Goal: Contribute content: Contribute content

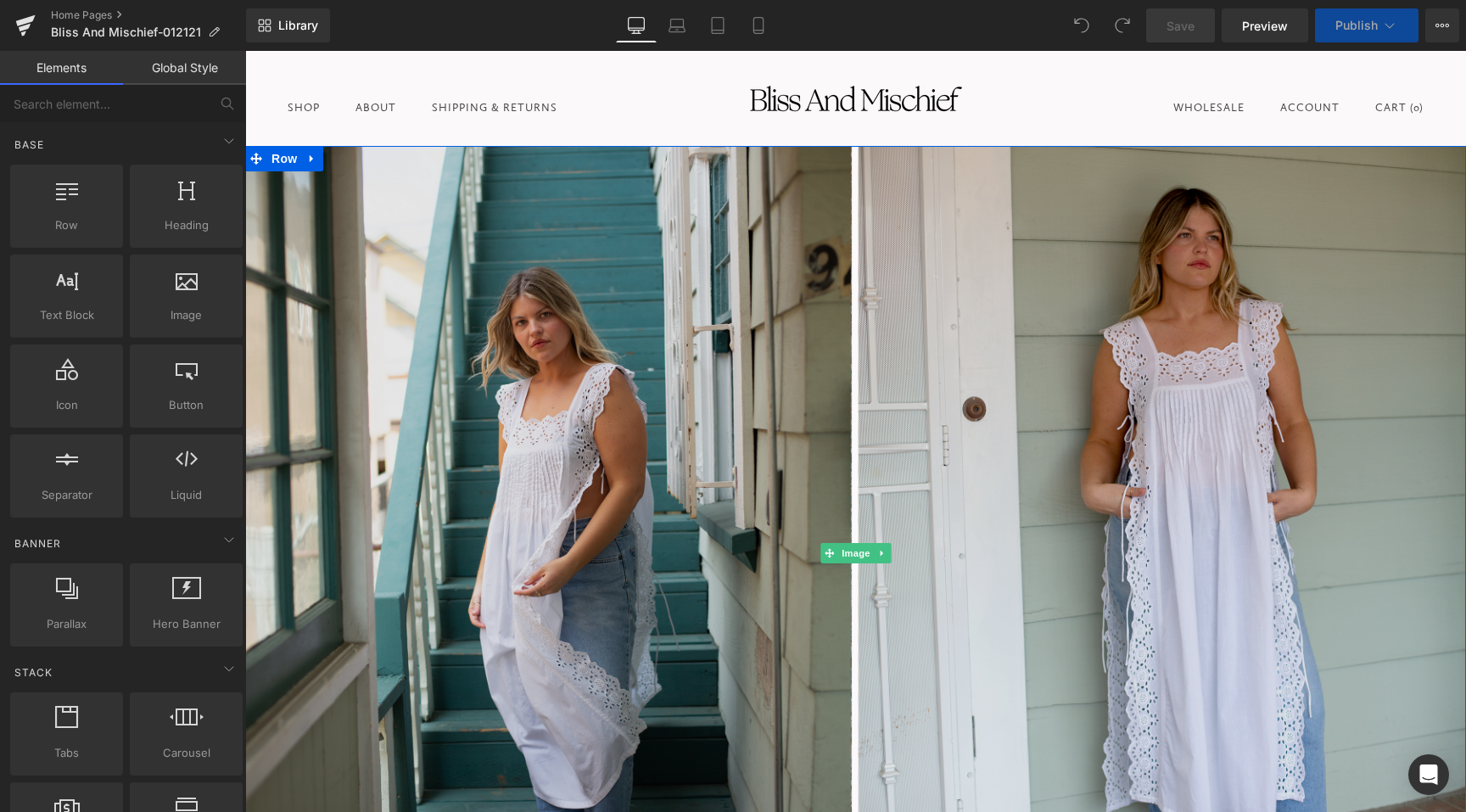
click at [357, 324] on img at bounding box center [856, 553] width 1221 height 814
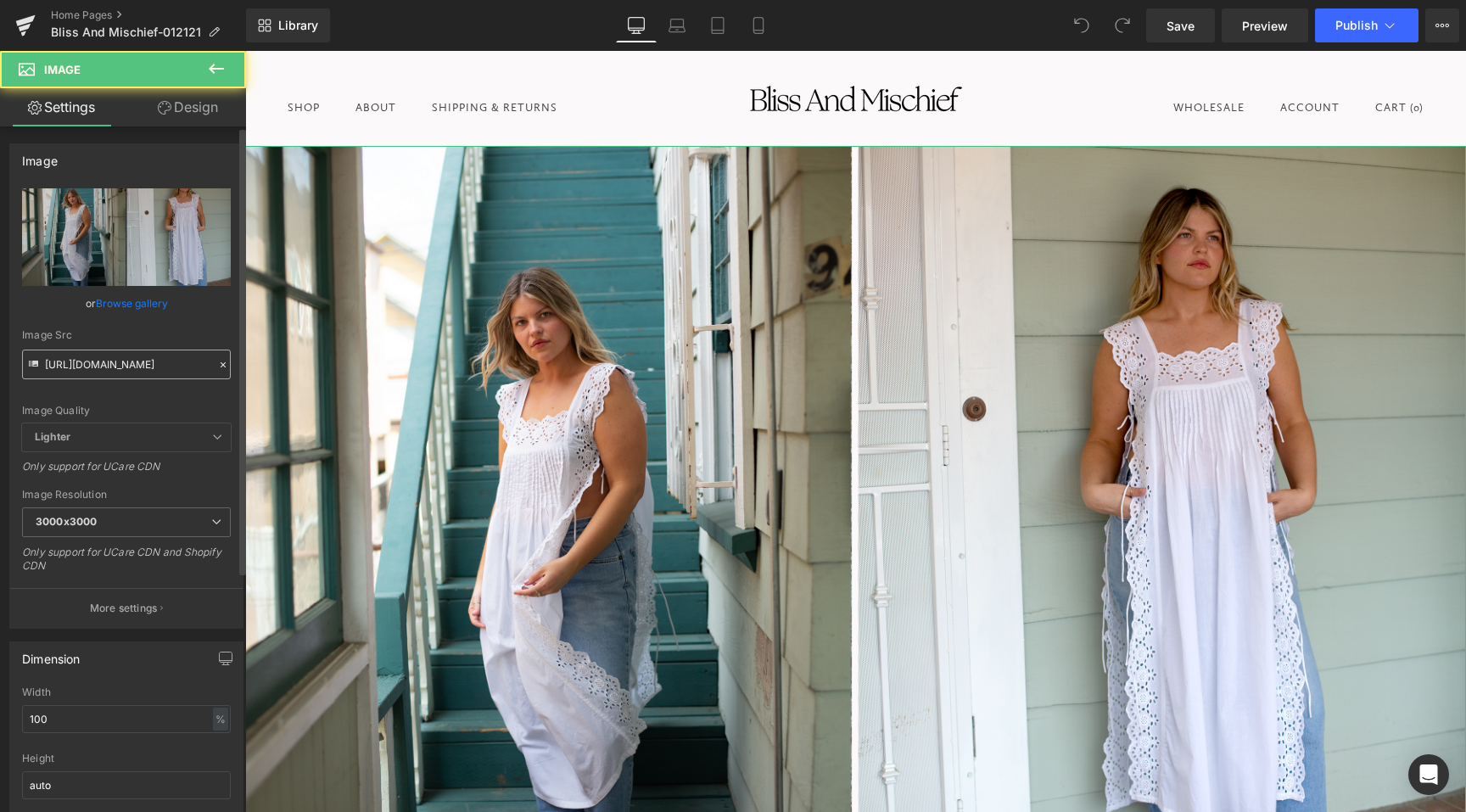
click at [126, 366] on input "https://cdn.shopify.com/s/files/1/0019/4868/0252/files/home-page-landscape-bett…" at bounding box center [126, 364] width 209 height 29
click at [147, 368] on input "https://cdn.shopify.com/s/files/1/0019/4868/0252/files/home-page-landscape-bett…" at bounding box center [126, 364] width 209 height 29
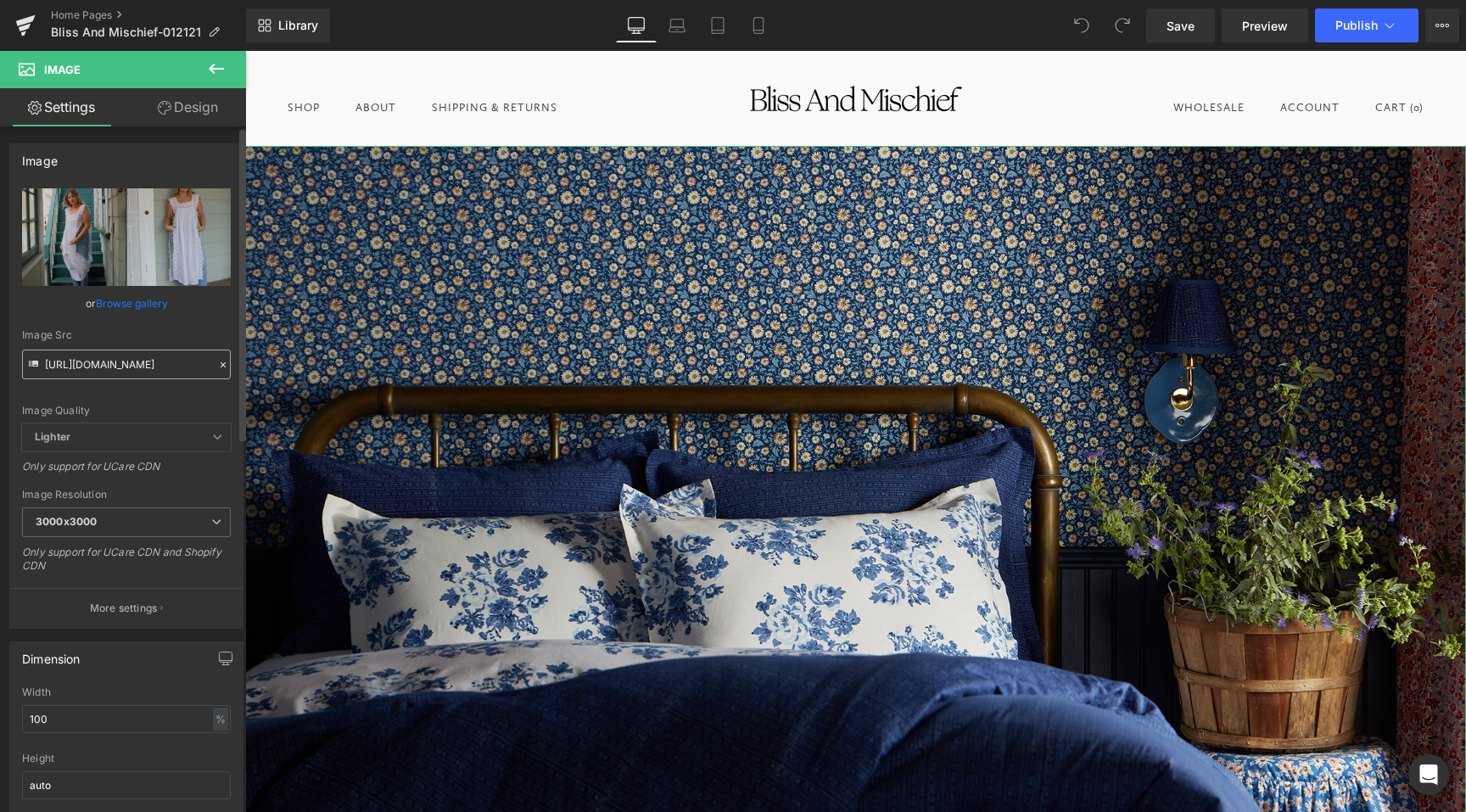
type input "https://cdn.shopify.com/s/files/1/0019/4868/0252/files/Bliss_Mischief_Look_4_Ho…"
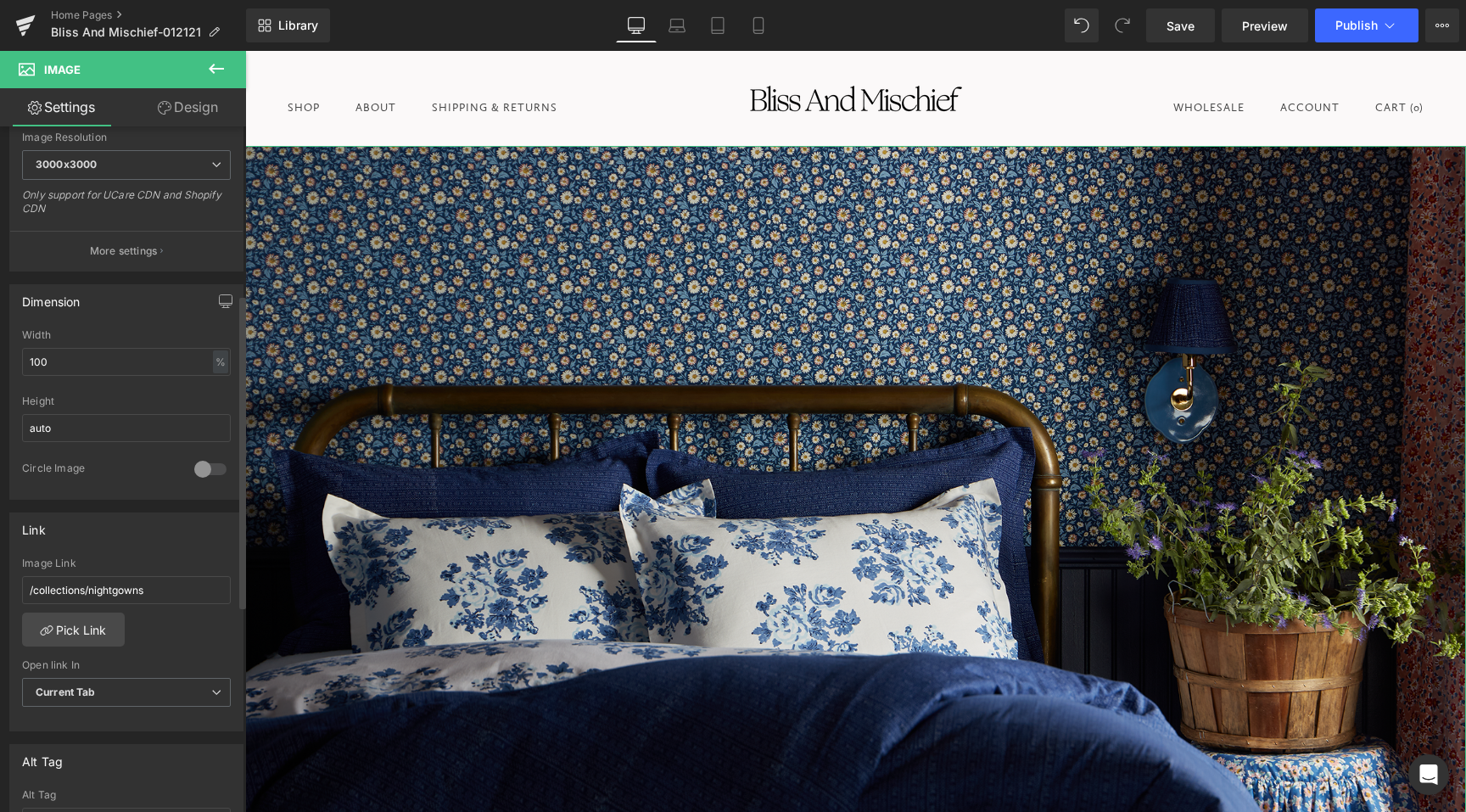
scroll to position [381, 0]
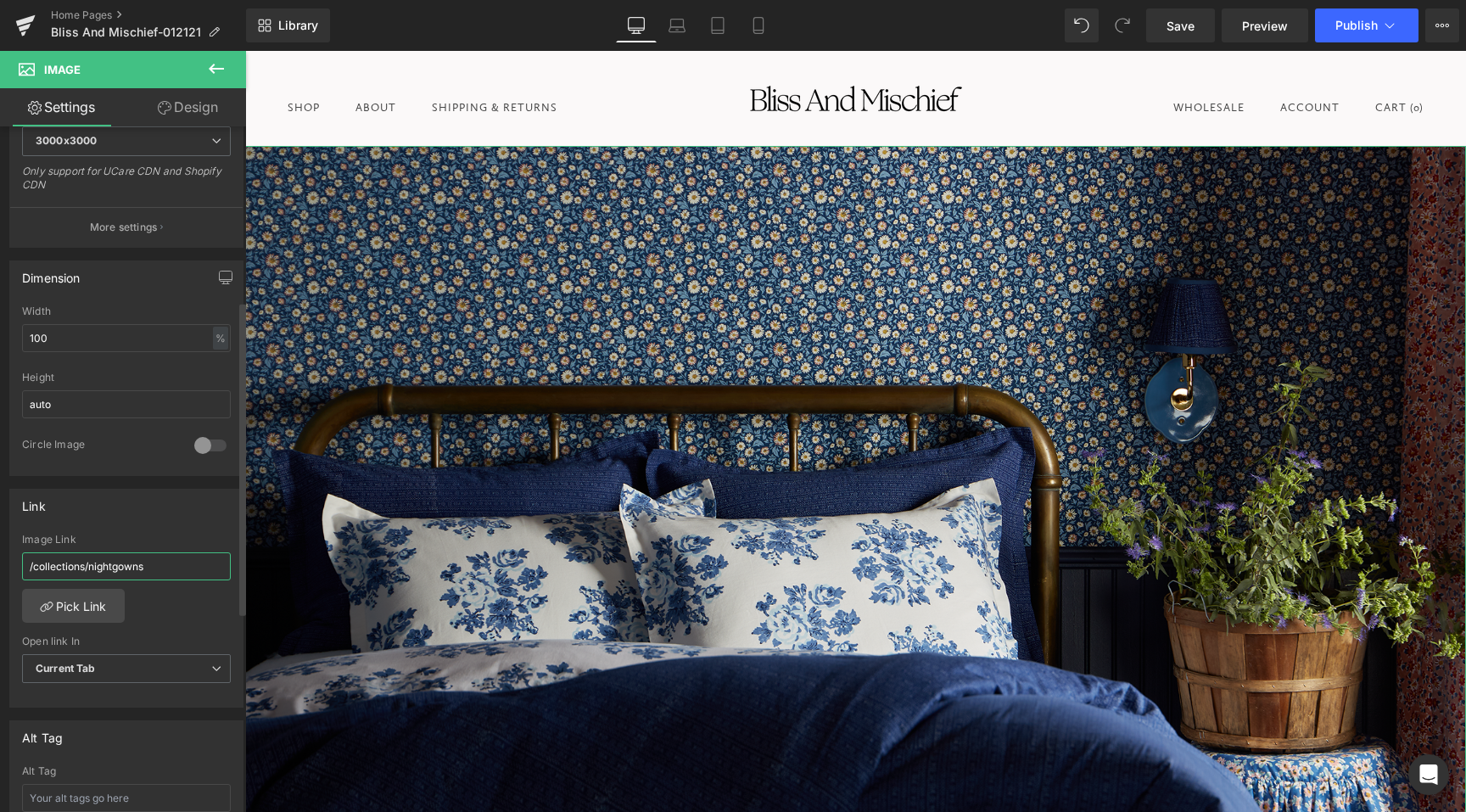
click at [162, 574] on input "/collections/nightgowns" at bounding box center [126, 566] width 209 height 28
click at [170, 570] on input "/collections/nightgowns" at bounding box center [126, 566] width 209 height 28
type input "/collections/bedding"
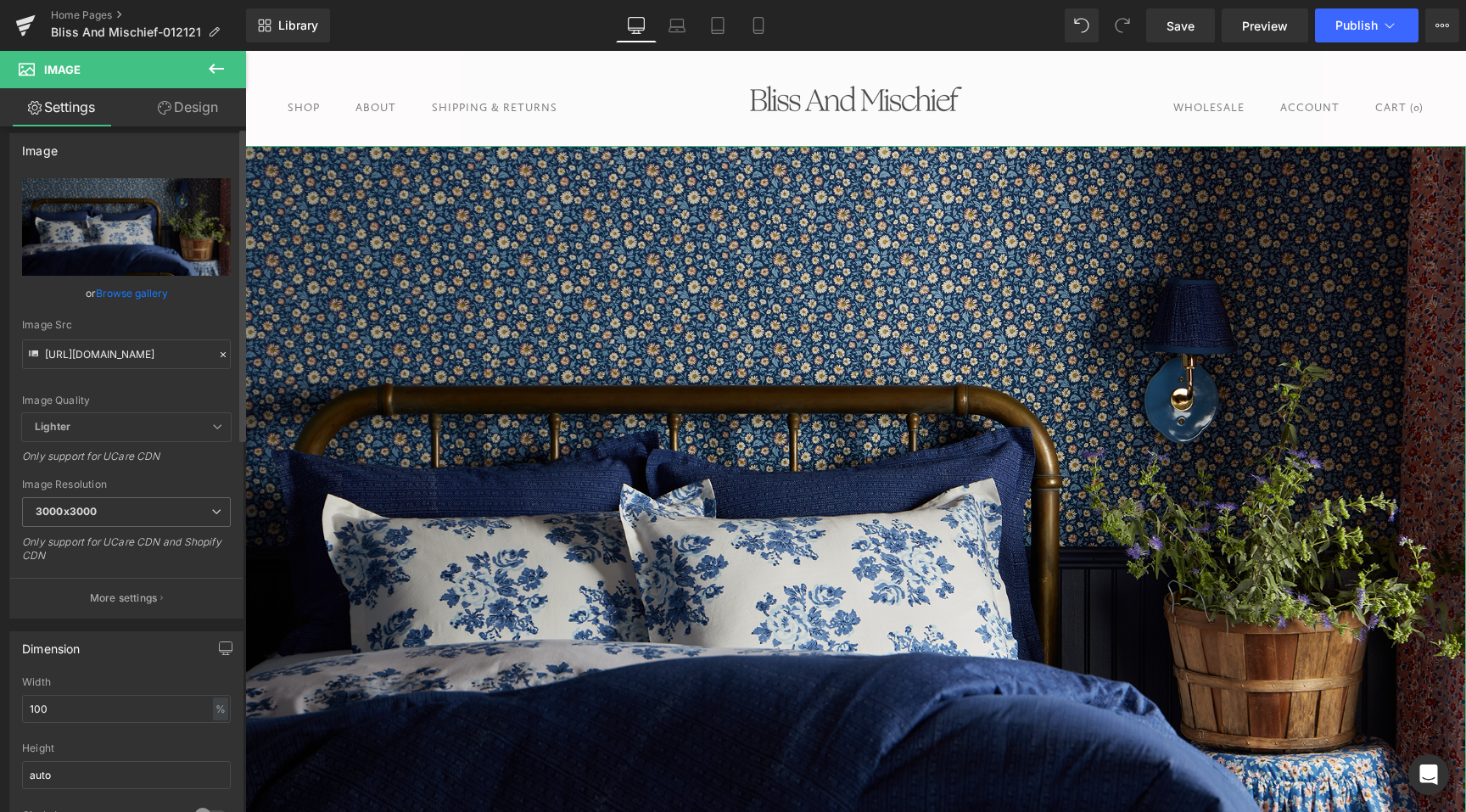
scroll to position [2, 0]
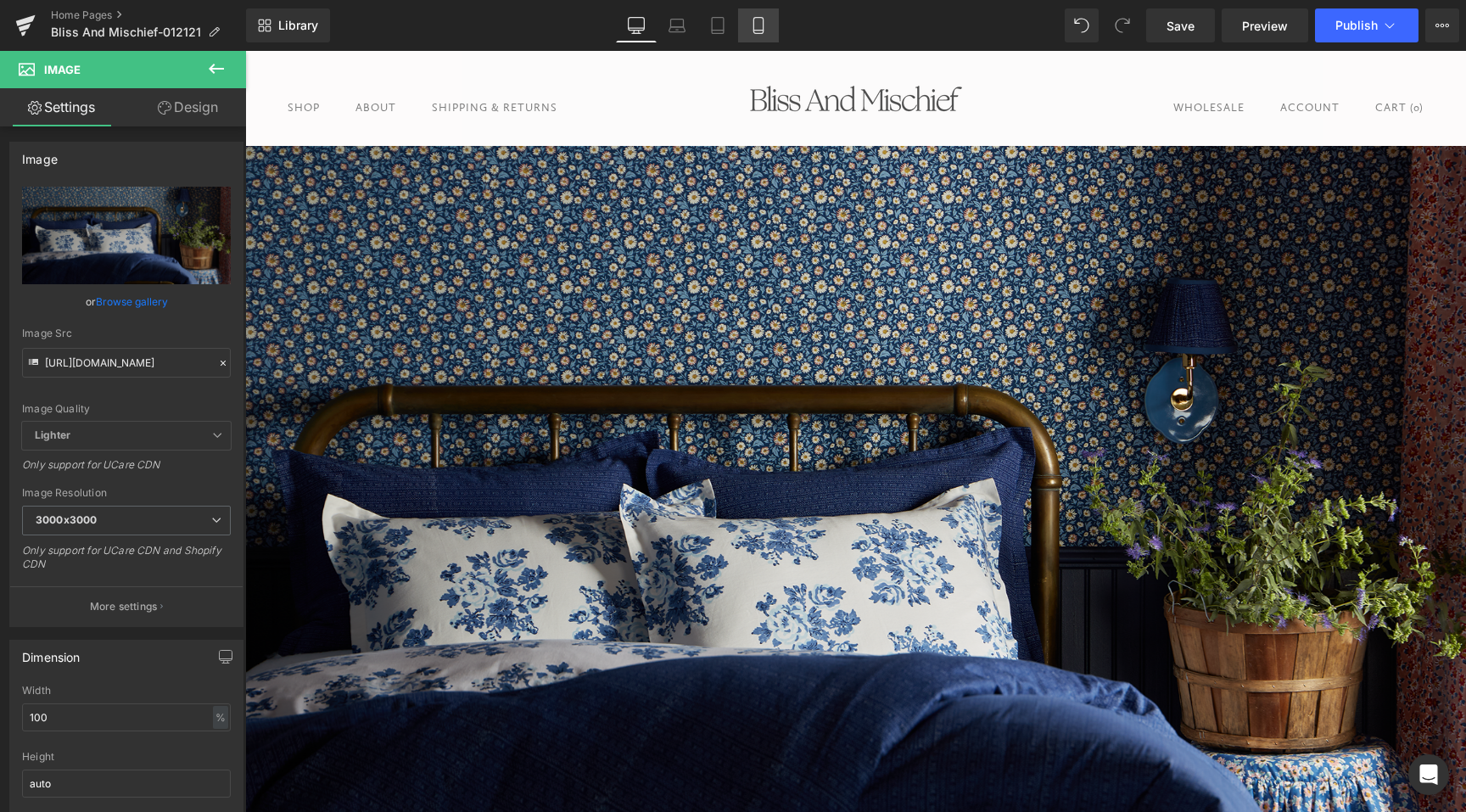
click at [753, 21] on icon at bounding box center [759, 25] width 17 height 17
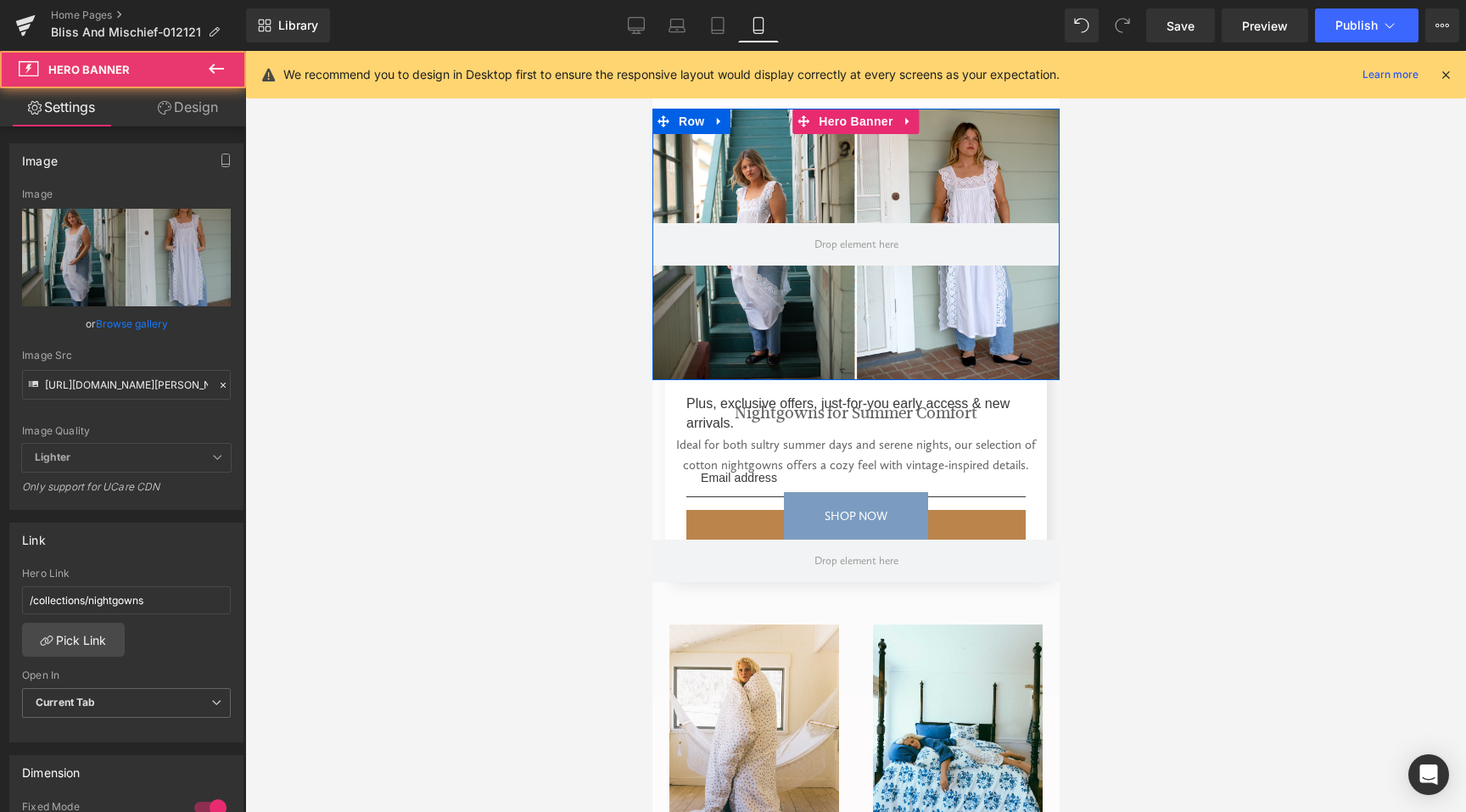
drag, startPoint x: 726, startPoint y: 154, endPoint x: 1093, endPoint y: 332, distance: 407.9
click at [726, 154] on div at bounding box center [855, 244] width 407 height 271
click at [144, 376] on input "https://cdn.shopify.com/s/files/1/0019/4868/0252/files/home-page-landscape-bett…" at bounding box center [126, 384] width 209 height 29
paste input "Bliss_Mischief_Look_4_Horizontal_Andrew_Stewart_5327.png?v=175856313"
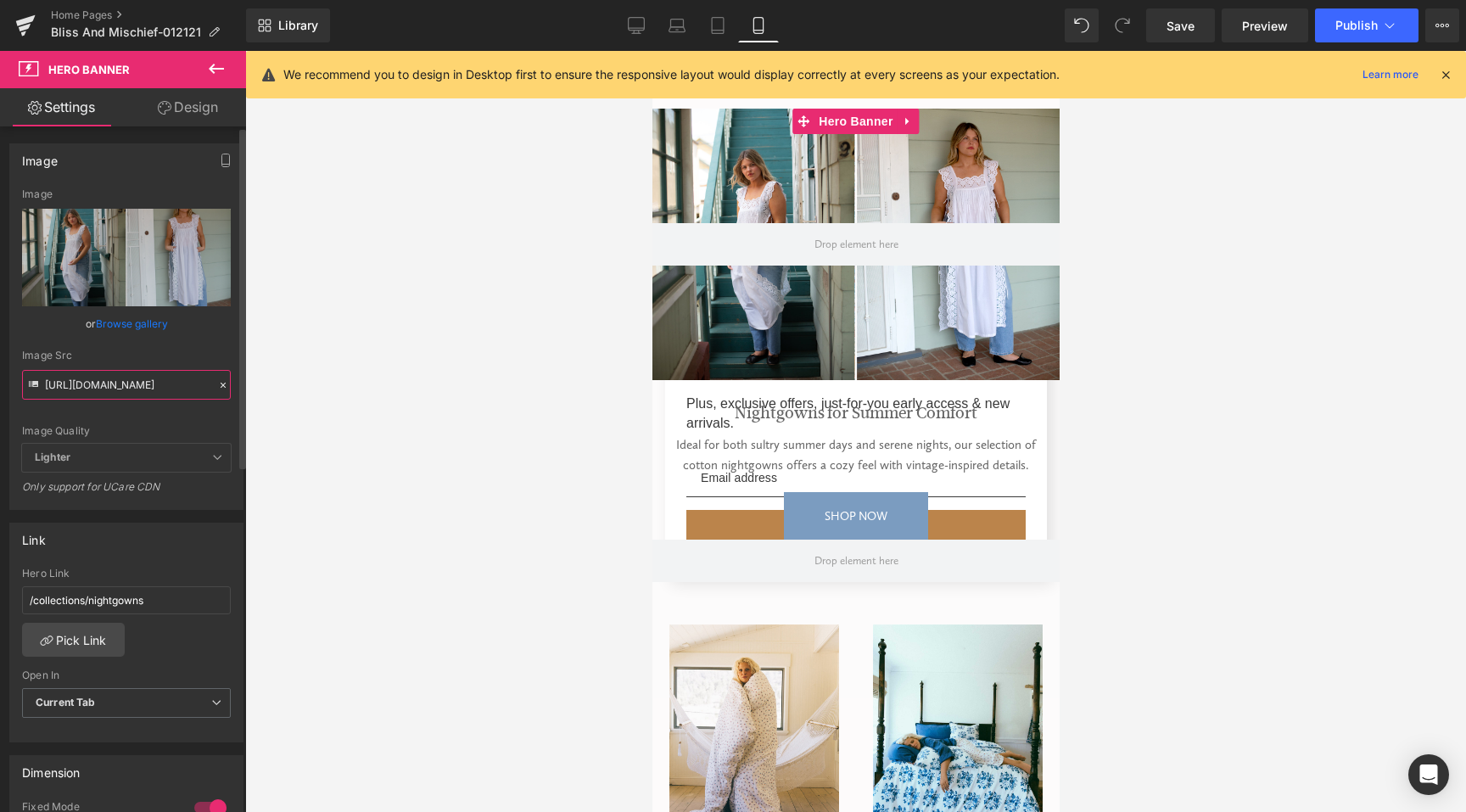
scroll to position [0, 480]
type input "https://cdn.shopify.com/s/files/1/0019/4868/0252/files/Bliss_Mischief_Look_4_Ho…"
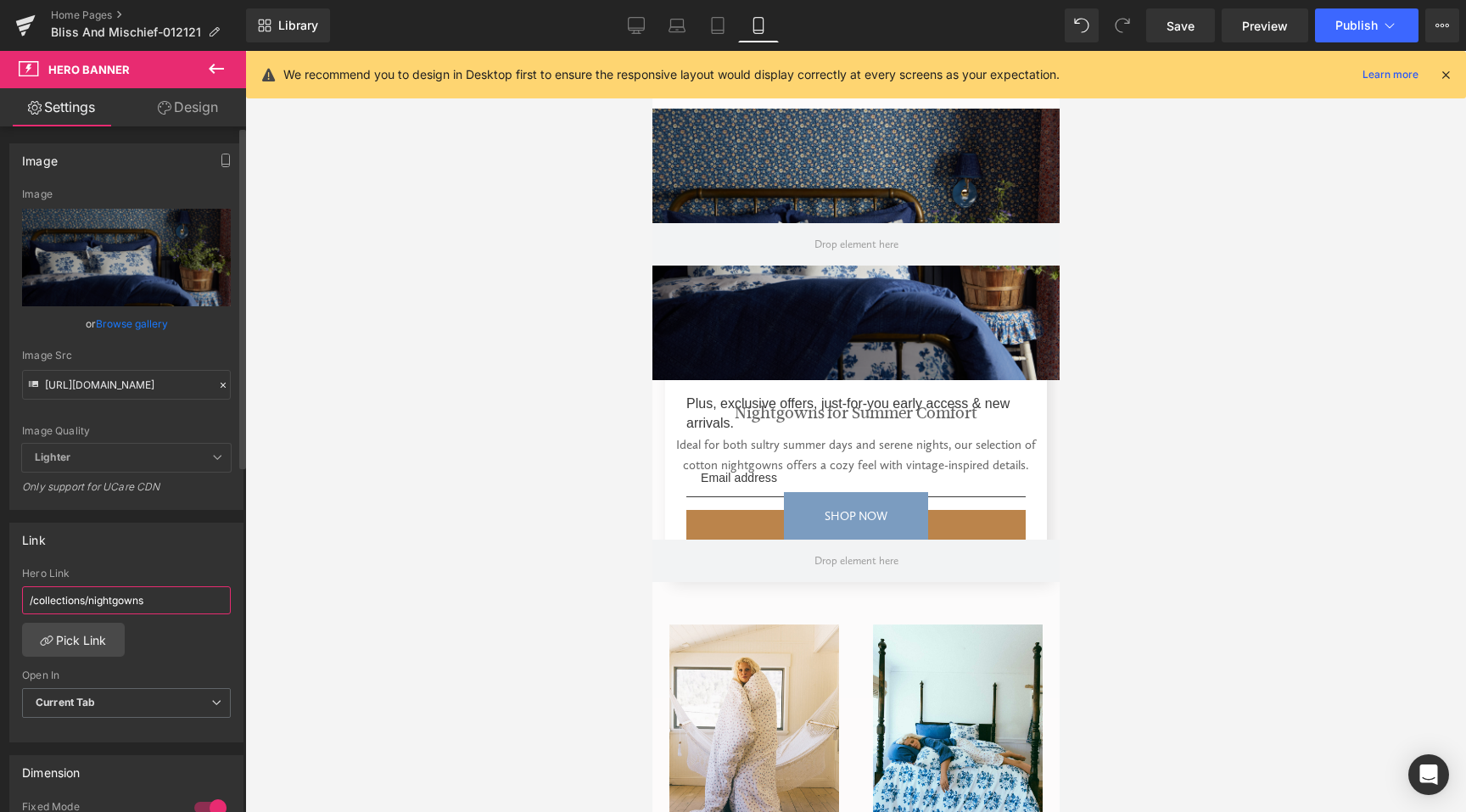
click at [129, 589] on input "/collections/nightgowns" at bounding box center [126, 600] width 209 height 28
click at [126, 592] on input "/collections/nightgowns" at bounding box center [126, 600] width 209 height 28
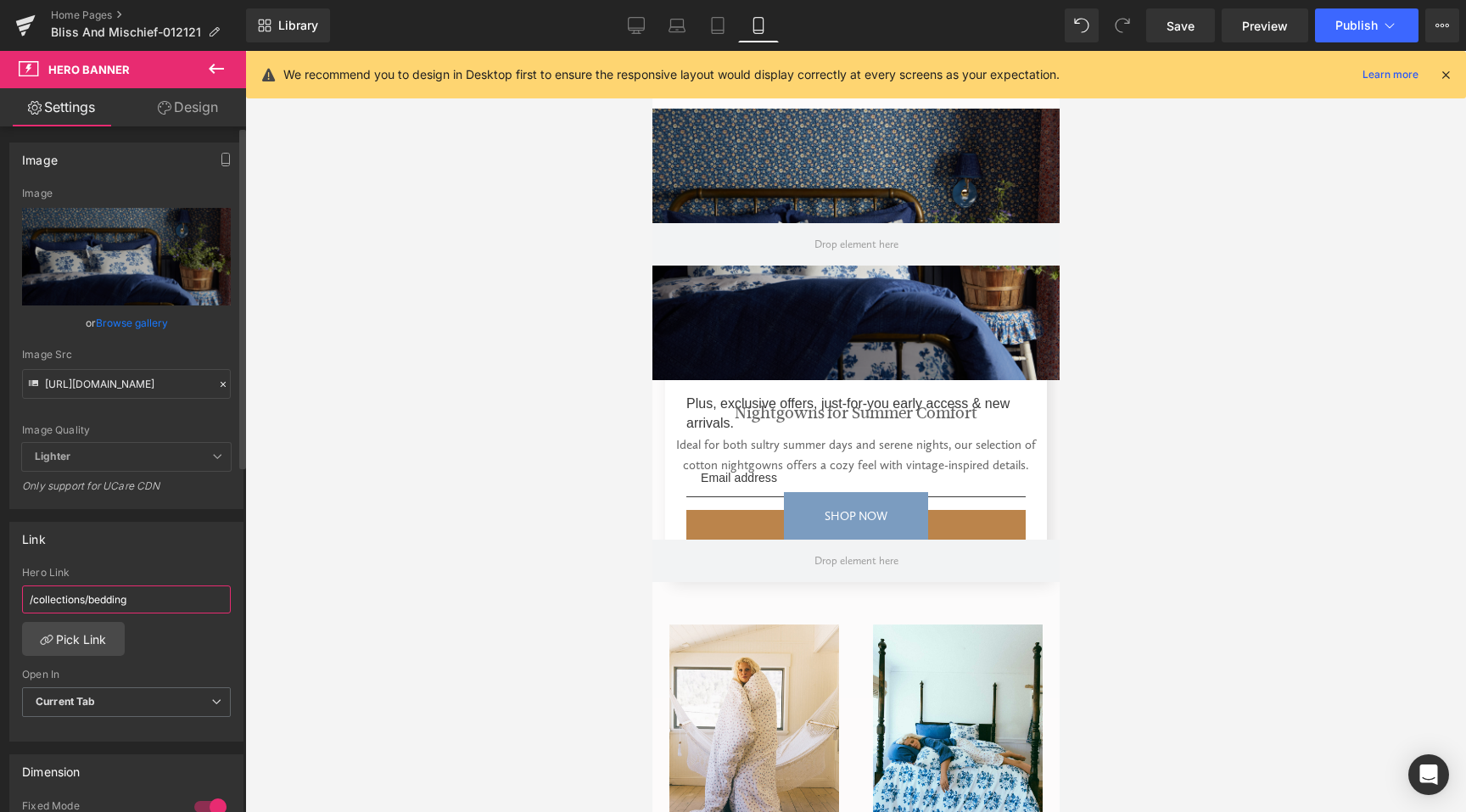
type input "/collections/bedding"
click at [642, 25] on icon at bounding box center [636, 25] width 17 height 17
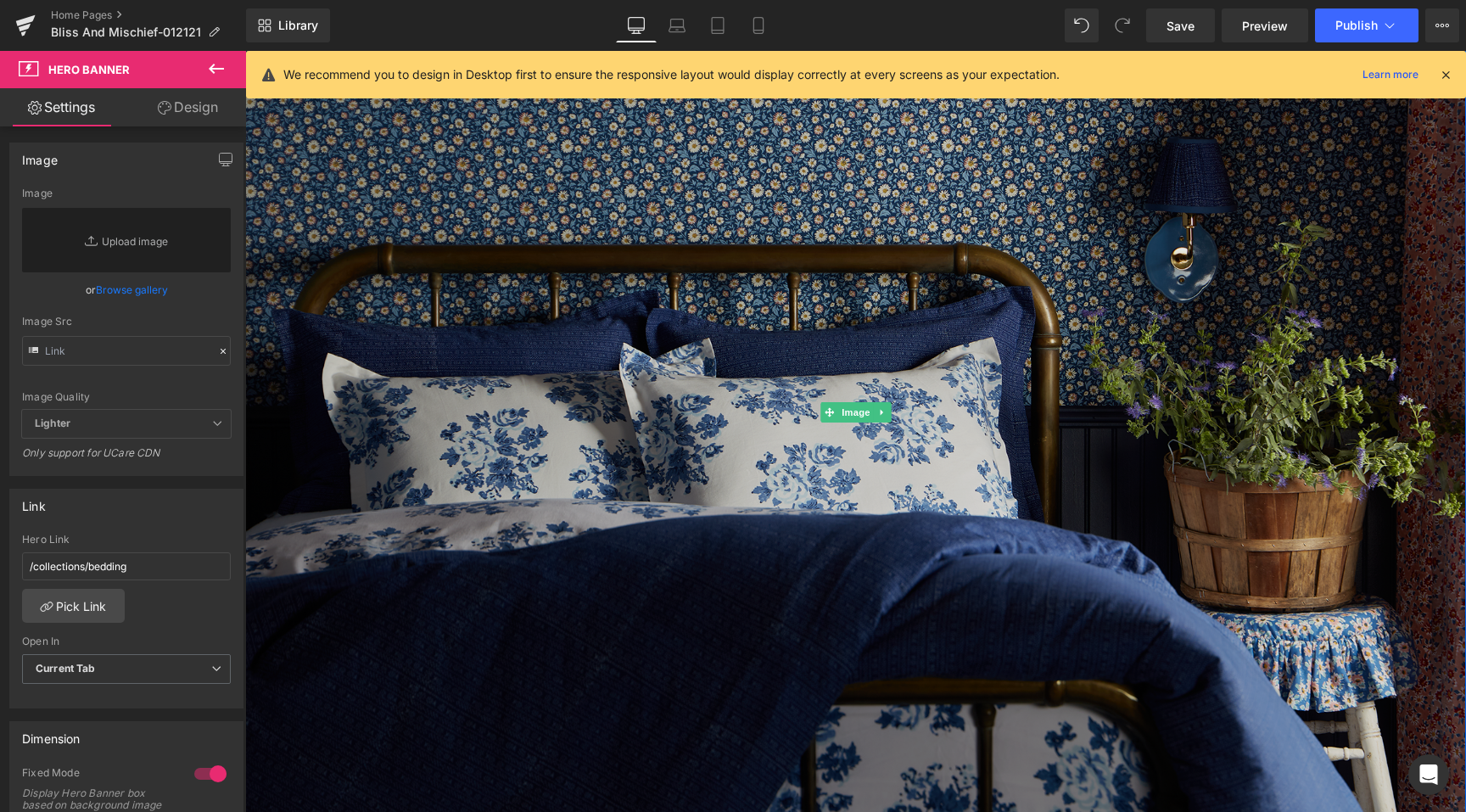
scroll to position [0, 0]
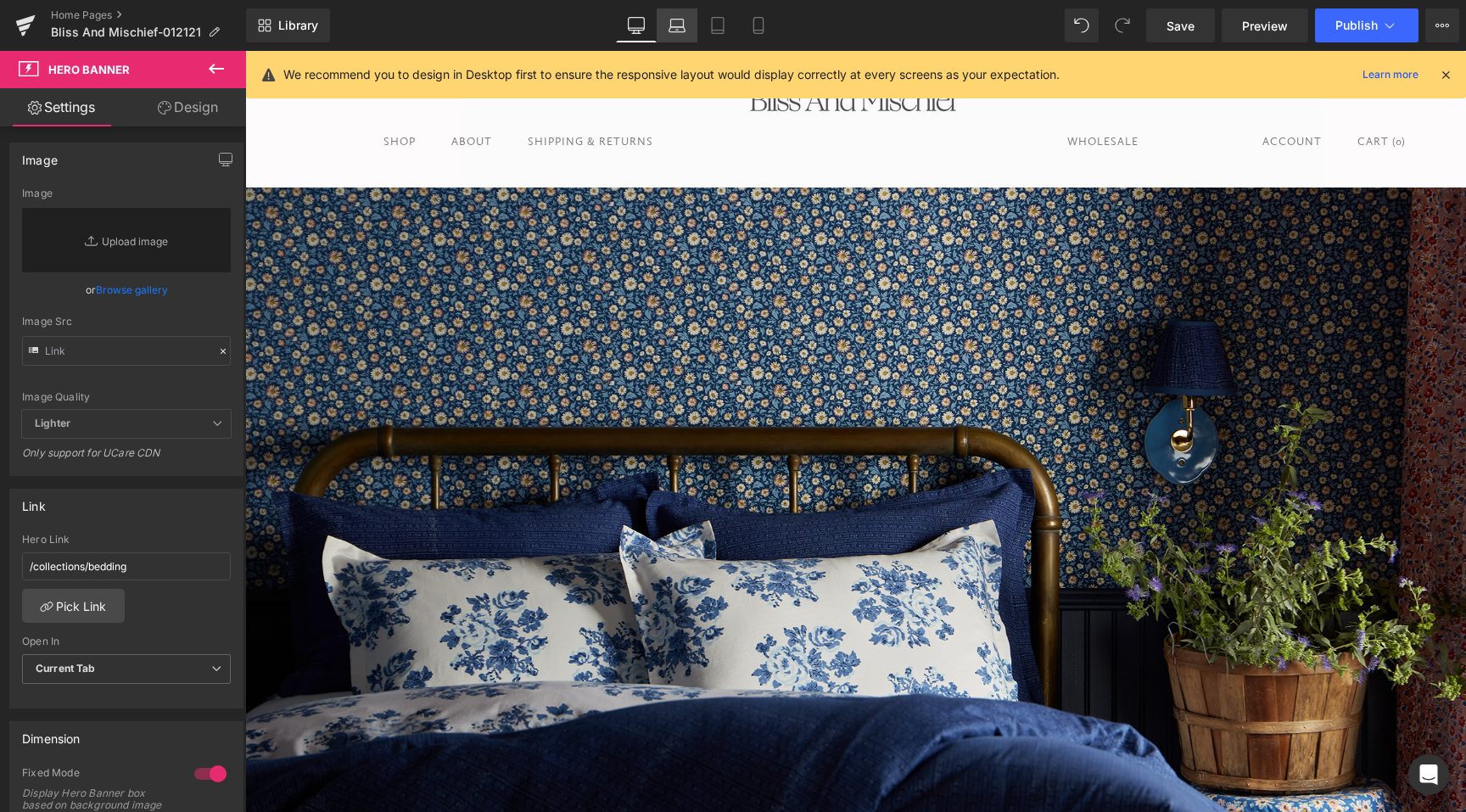
click at [675, 26] on icon at bounding box center [677, 25] width 17 height 17
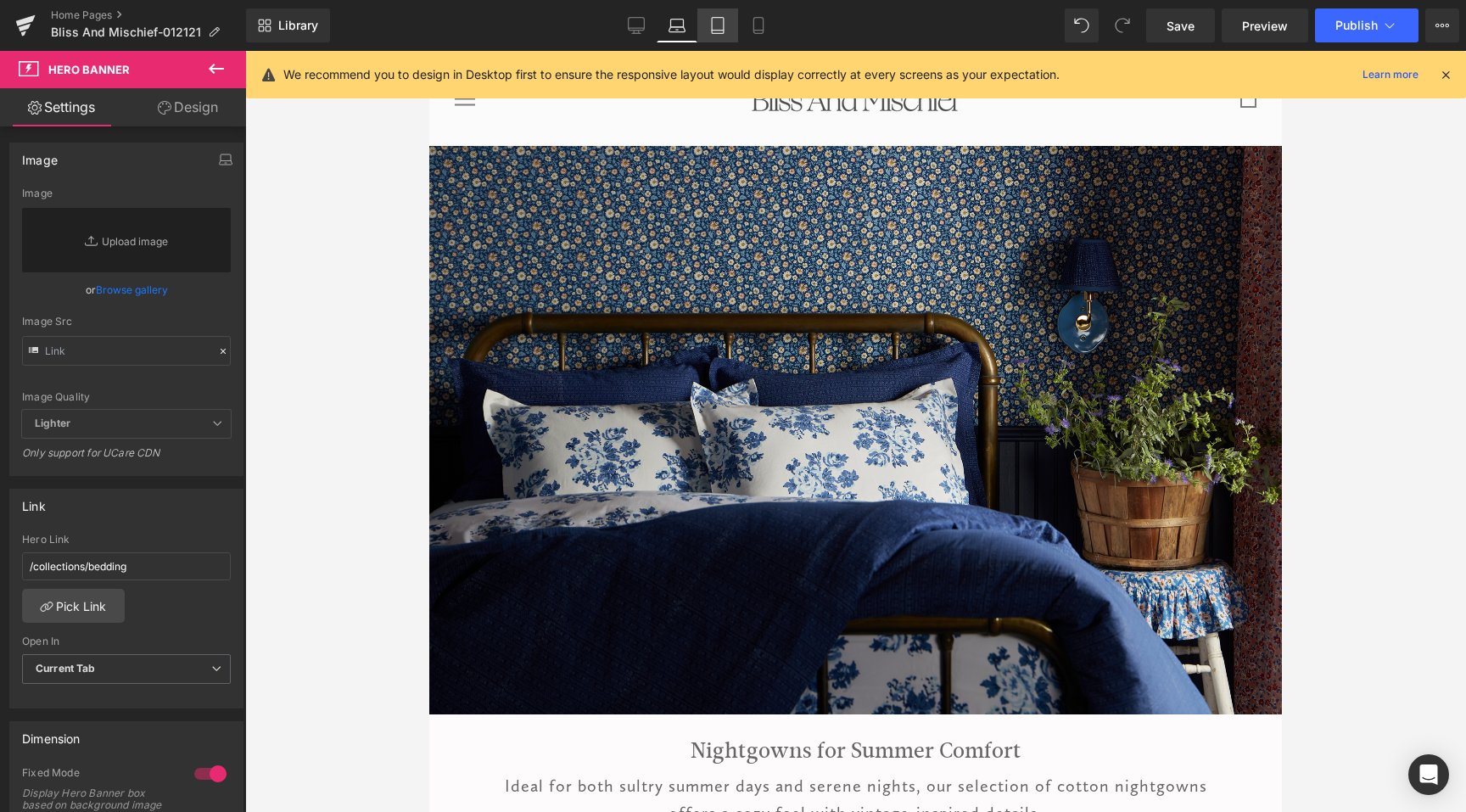
click at [697, 31] on div "Desktop Laptop Tablet Mobile" at bounding box center [697, 25] width 163 height 34
click at [642, 34] on link "Desktop" at bounding box center [636, 25] width 40 height 34
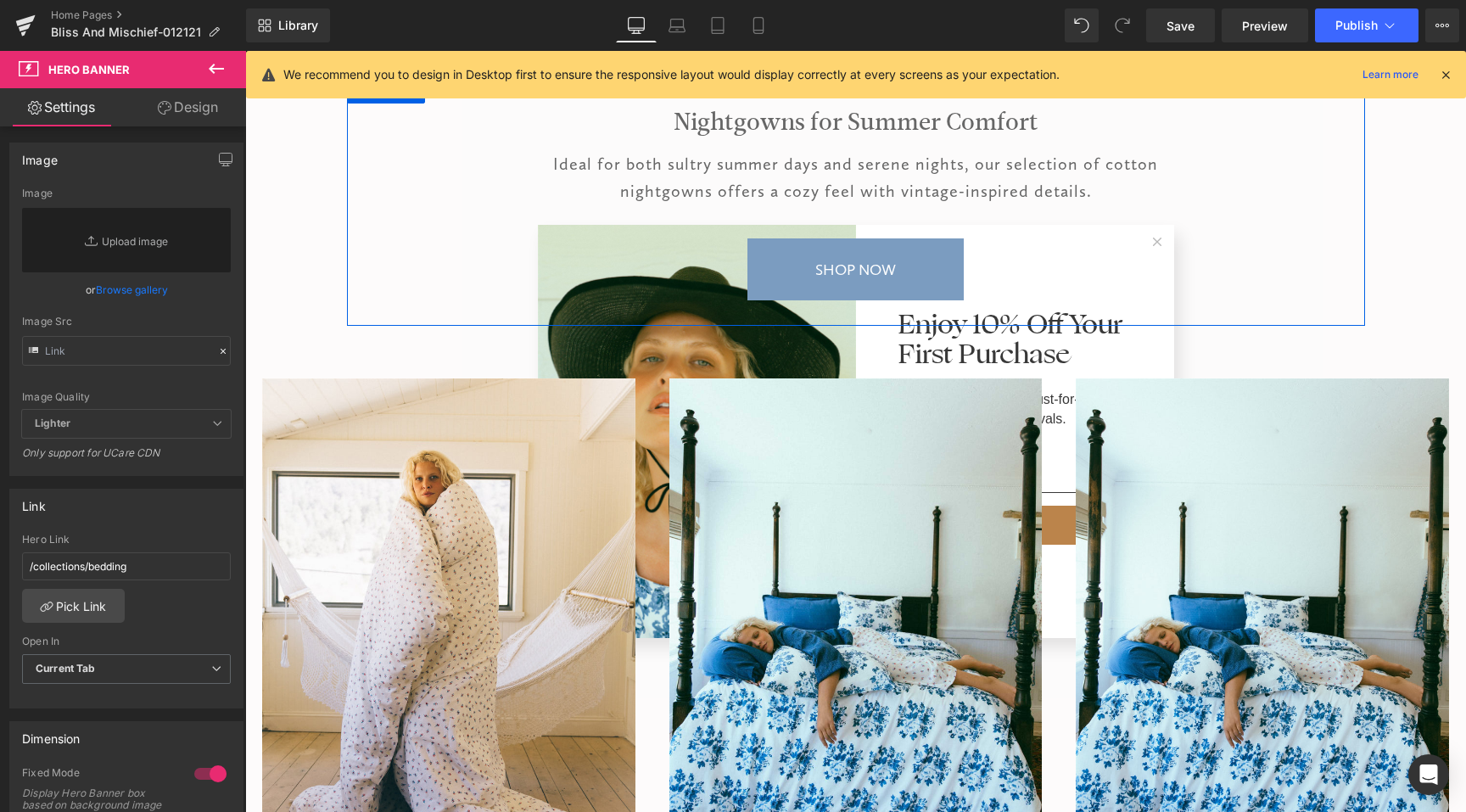
scroll to position [774, 0]
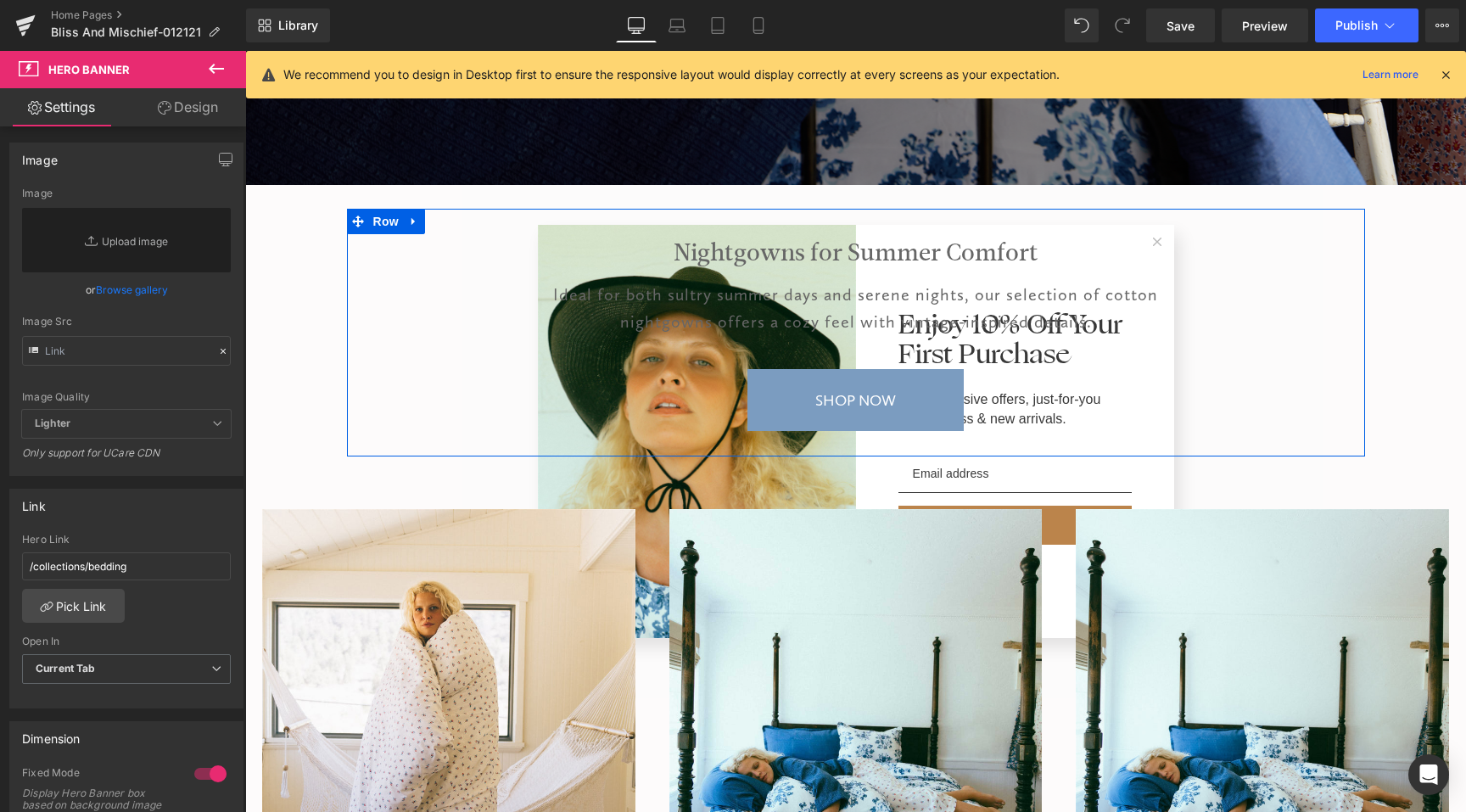
click at [790, 266] on h1 "Nightgowns for Summer Comfort" at bounding box center [856, 253] width 670 height 39
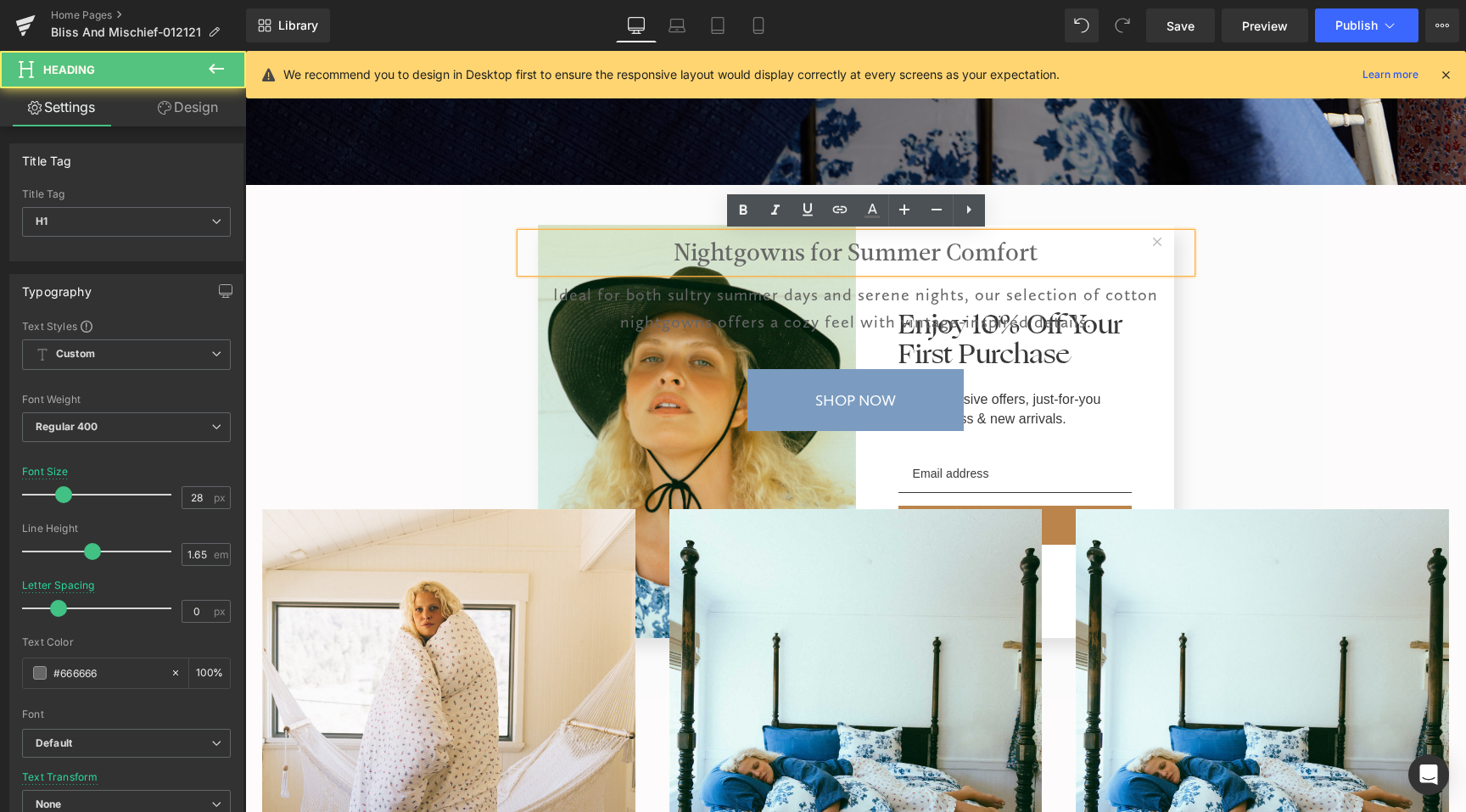
click at [829, 260] on h1 "Nightgowns for Summer Comfort" at bounding box center [856, 253] width 670 height 39
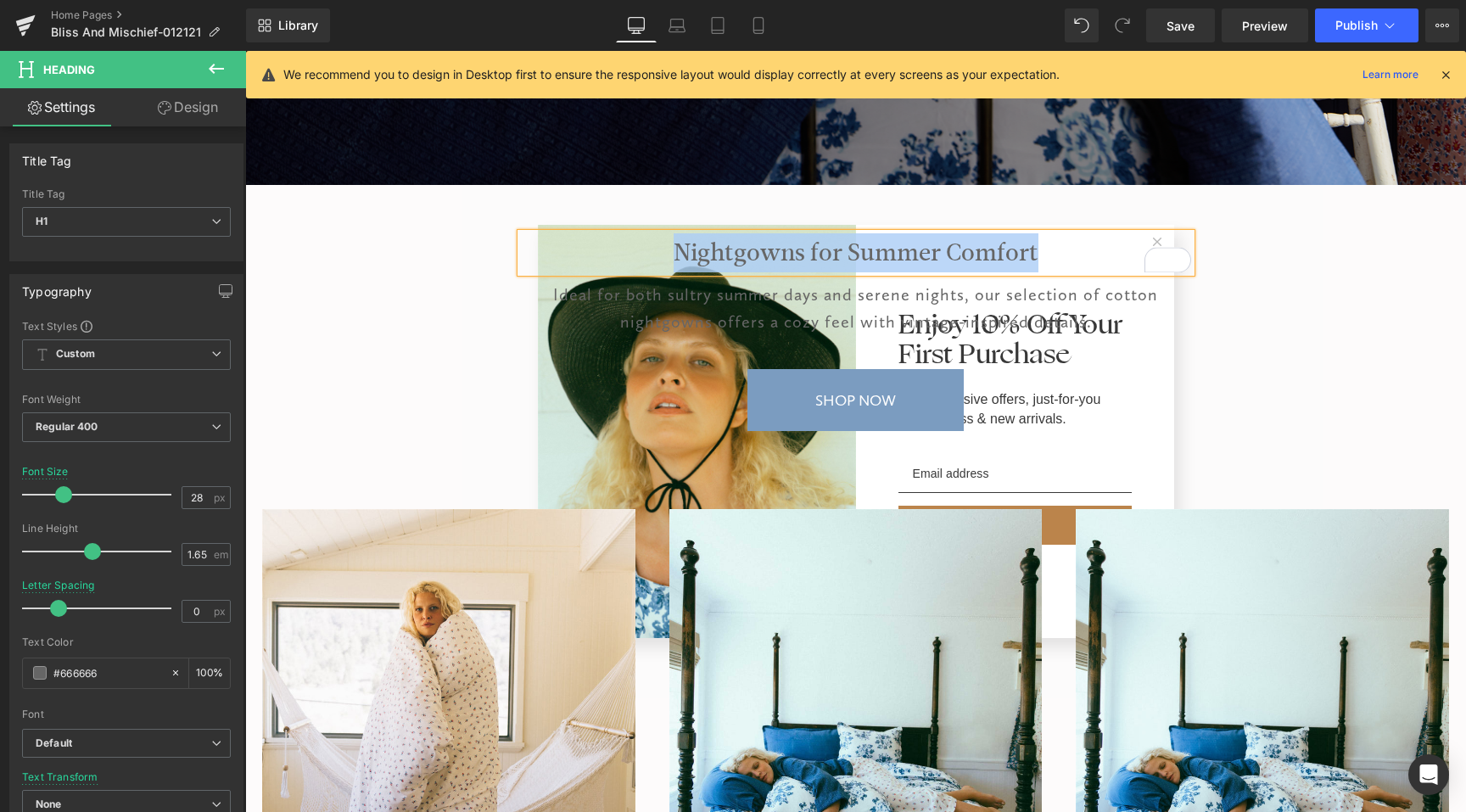
paste div "To enrich screen reader interactions, please activate Accessibility in Grammarl…"
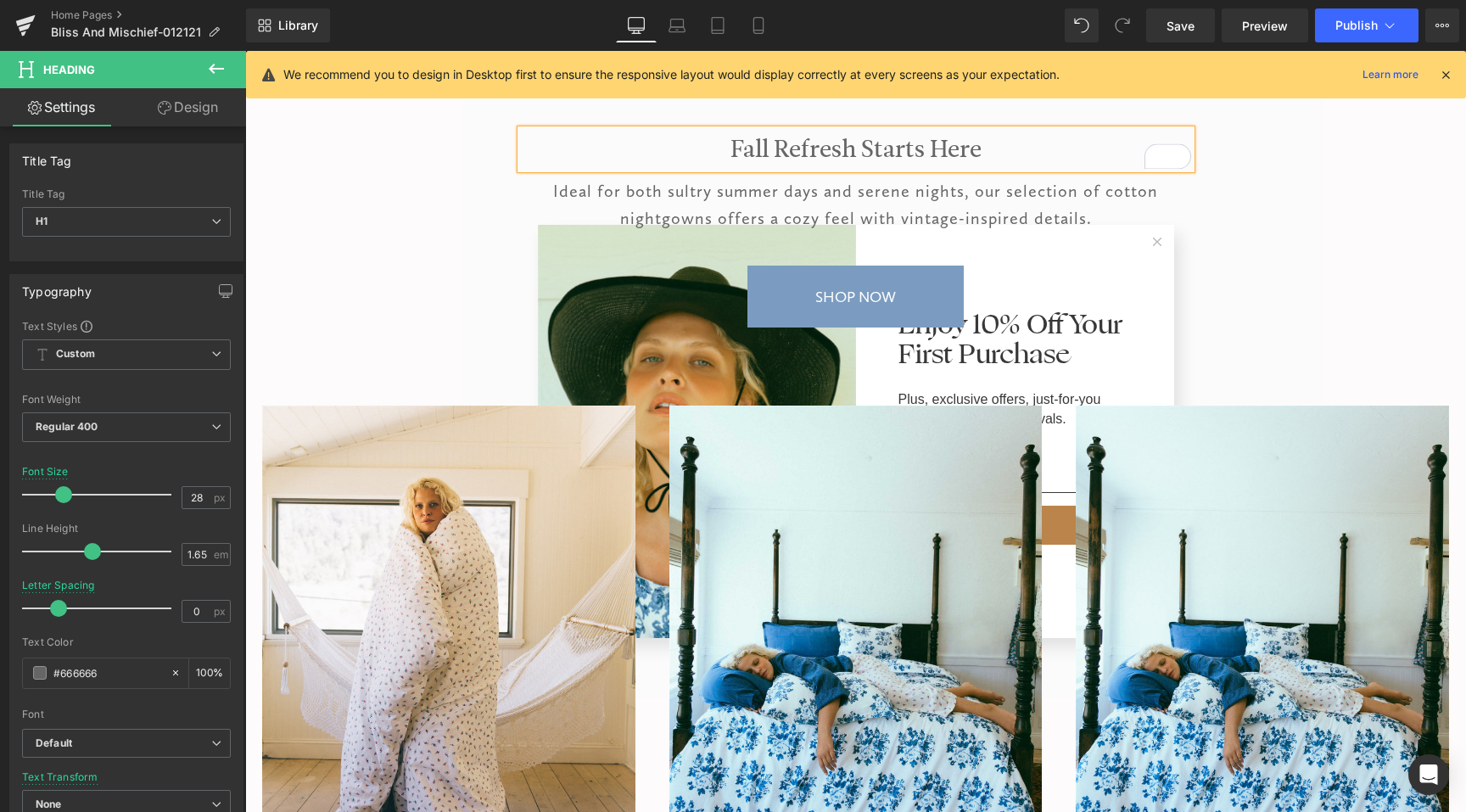
scroll to position [888, 0]
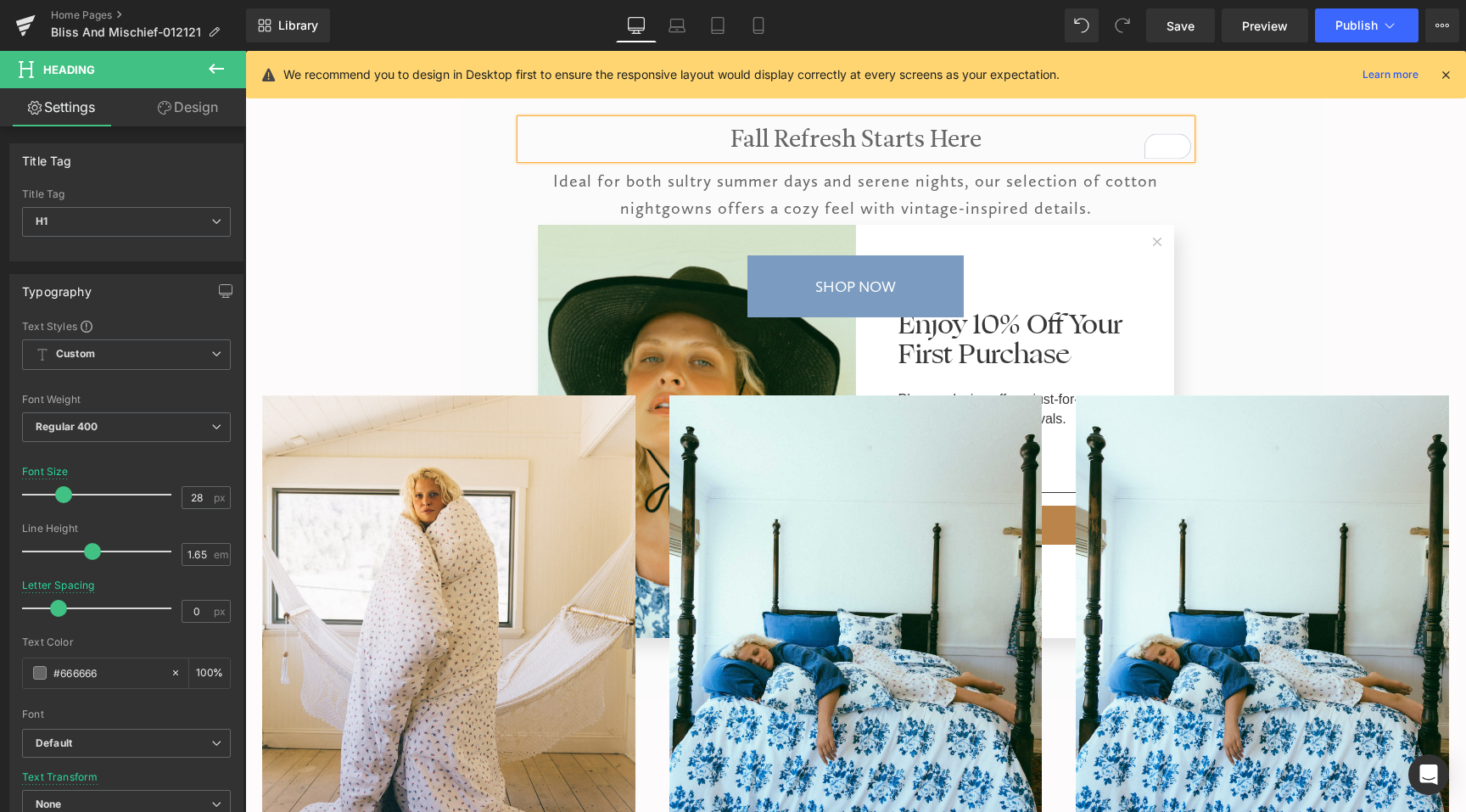
click at [955, 193] on div "Ideal for both sultry summer days and serene nights, our selection of cotton ni…" at bounding box center [856, 194] width 670 height 54
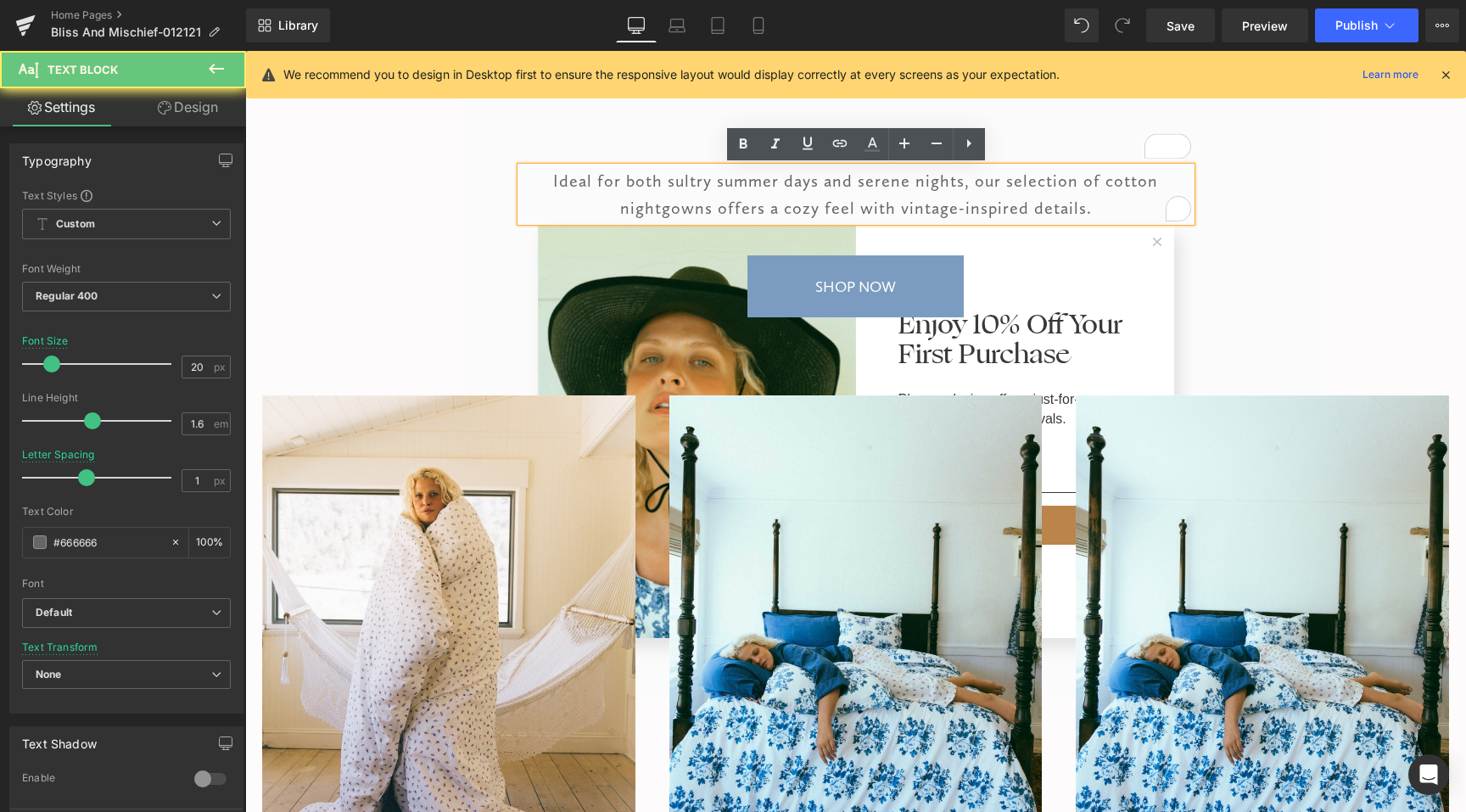
click at [991, 191] on div "Ideal for both sultry summer days and serene nights, our selection of cotton ni…" at bounding box center [856, 194] width 670 height 54
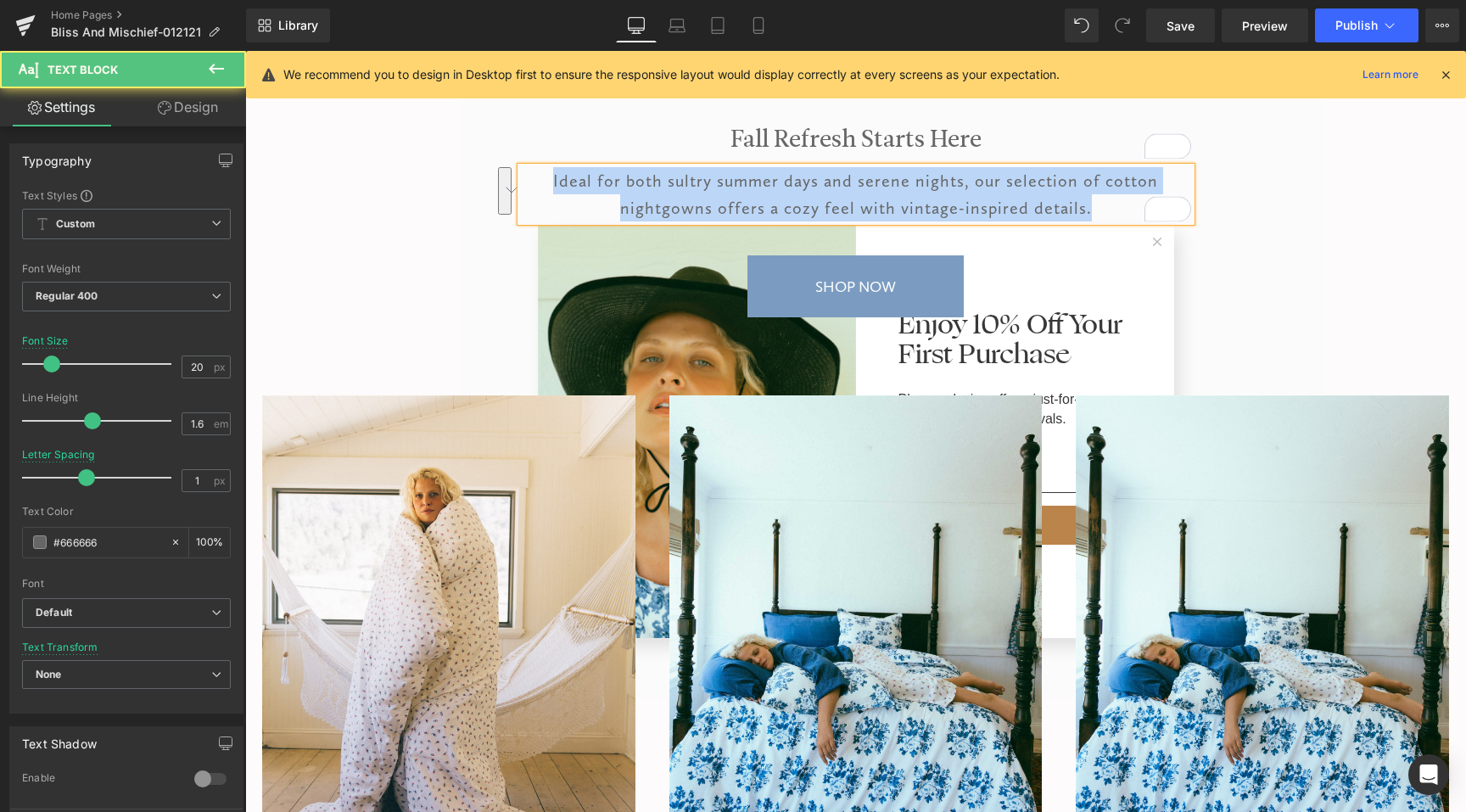
click at [773, 177] on div "Ideal for both sultry summer days and serene nights, our selection of cotton ni…" at bounding box center [856, 194] width 670 height 54
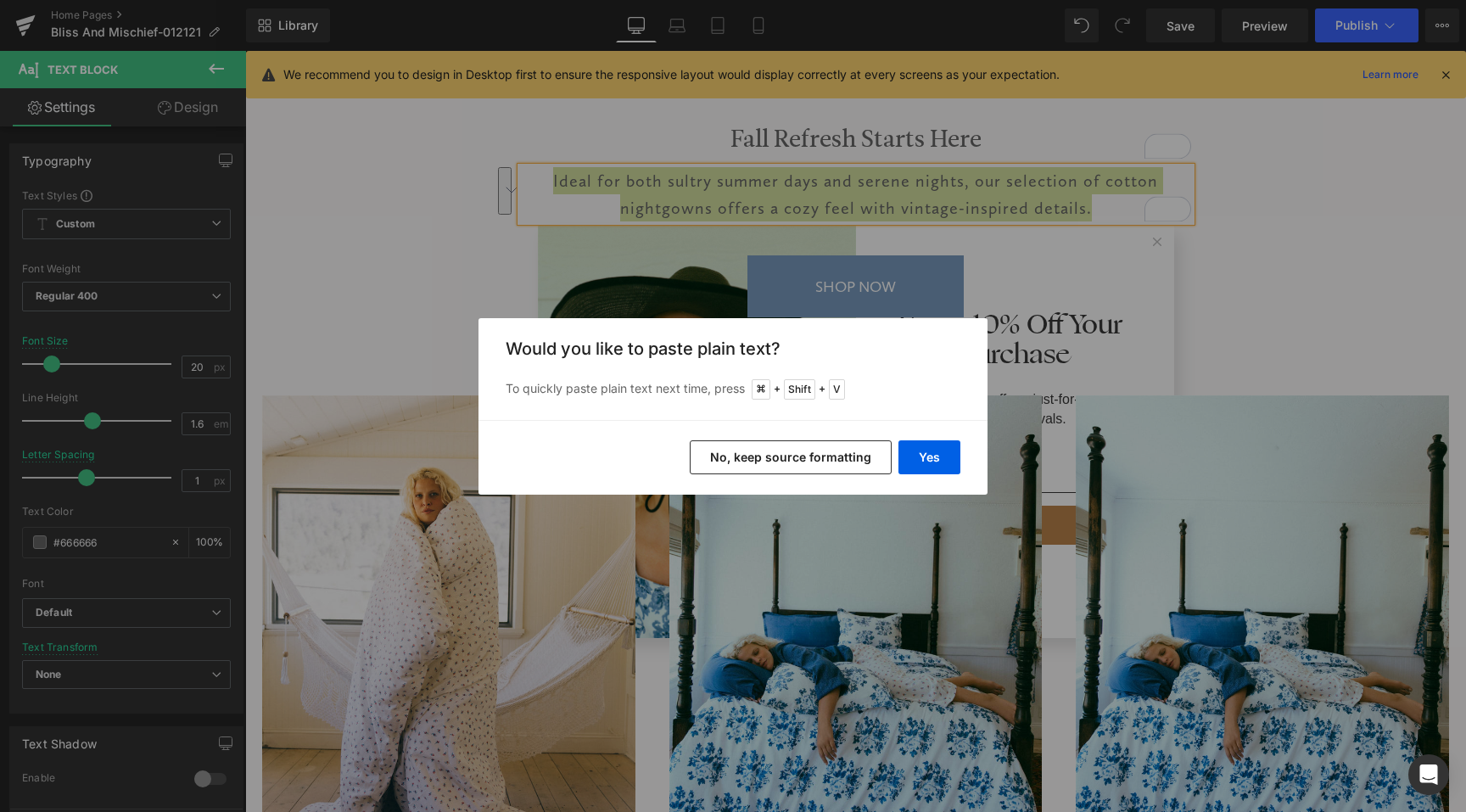
drag, startPoint x: 819, startPoint y: 466, endPoint x: 576, endPoint y: 416, distance: 248.1
click at [819, 466] on button "No, keep source formatting" at bounding box center [791, 457] width 202 height 34
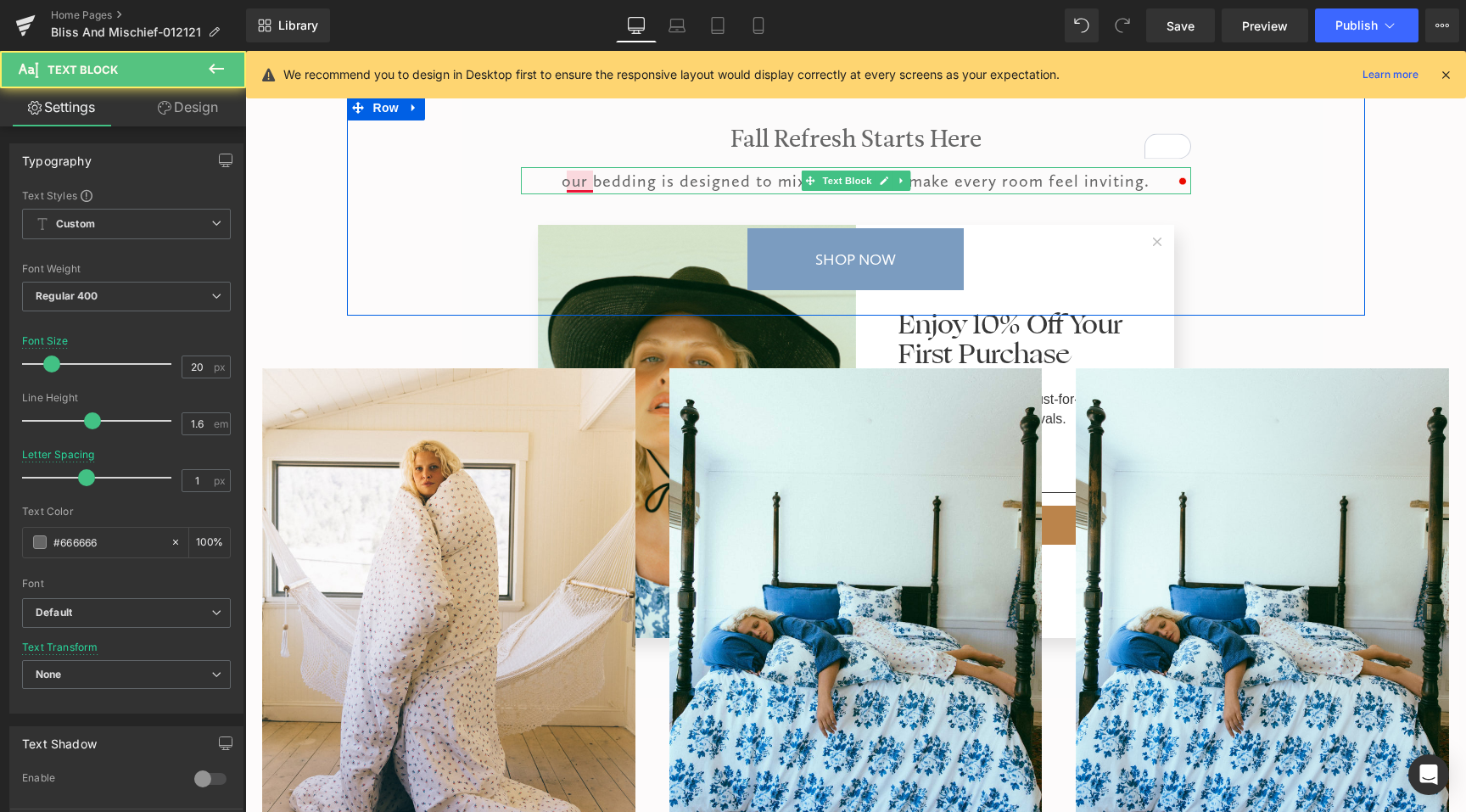
click at [578, 184] on div "our bedding is designed to mix, match, and make every room feel inviting." at bounding box center [856, 181] width 670 height 28
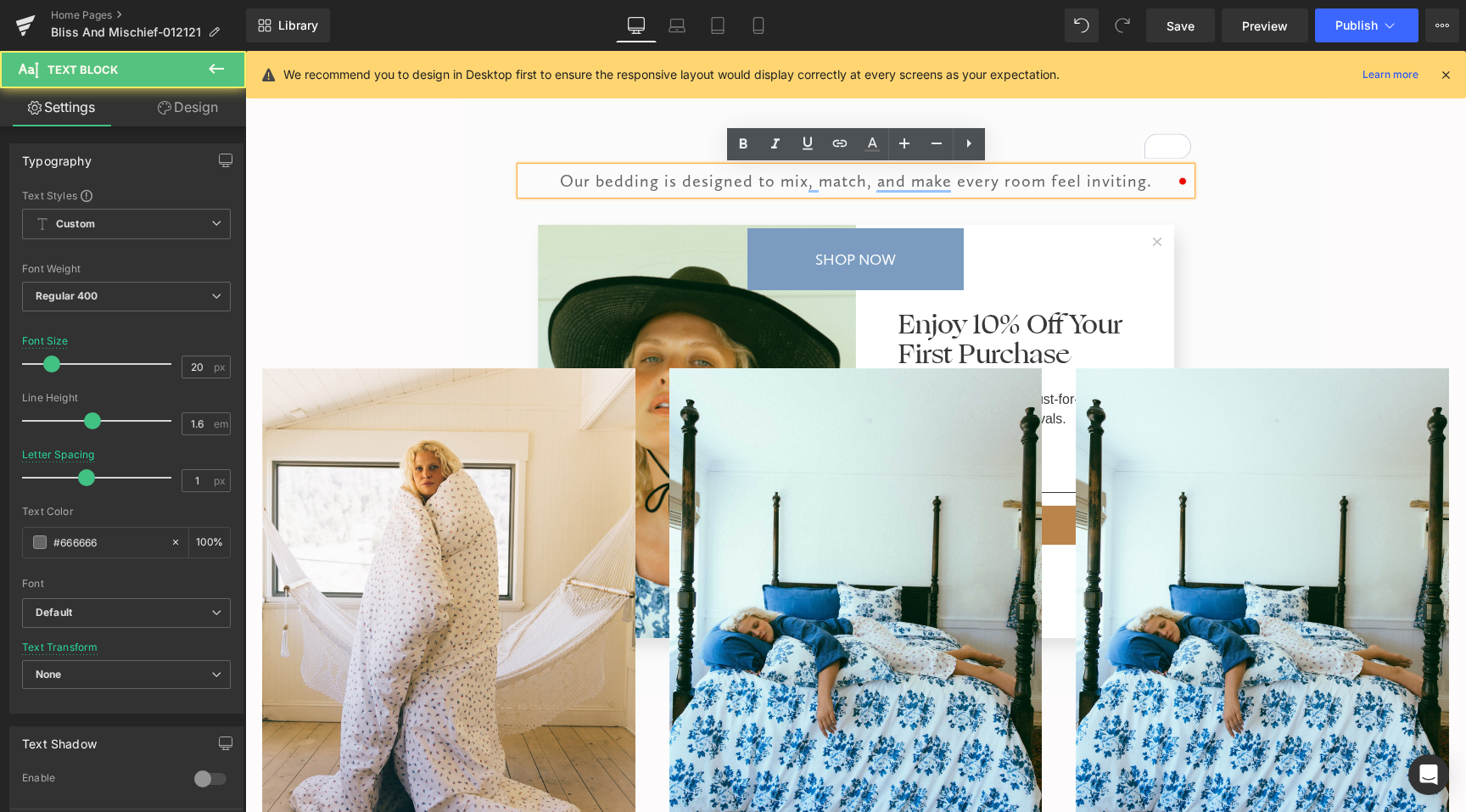
click at [1151, 185] on div "Our bedding is designed to mix, match, and make every room feel inviting." at bounding box center [856, 181] width 670 height 28
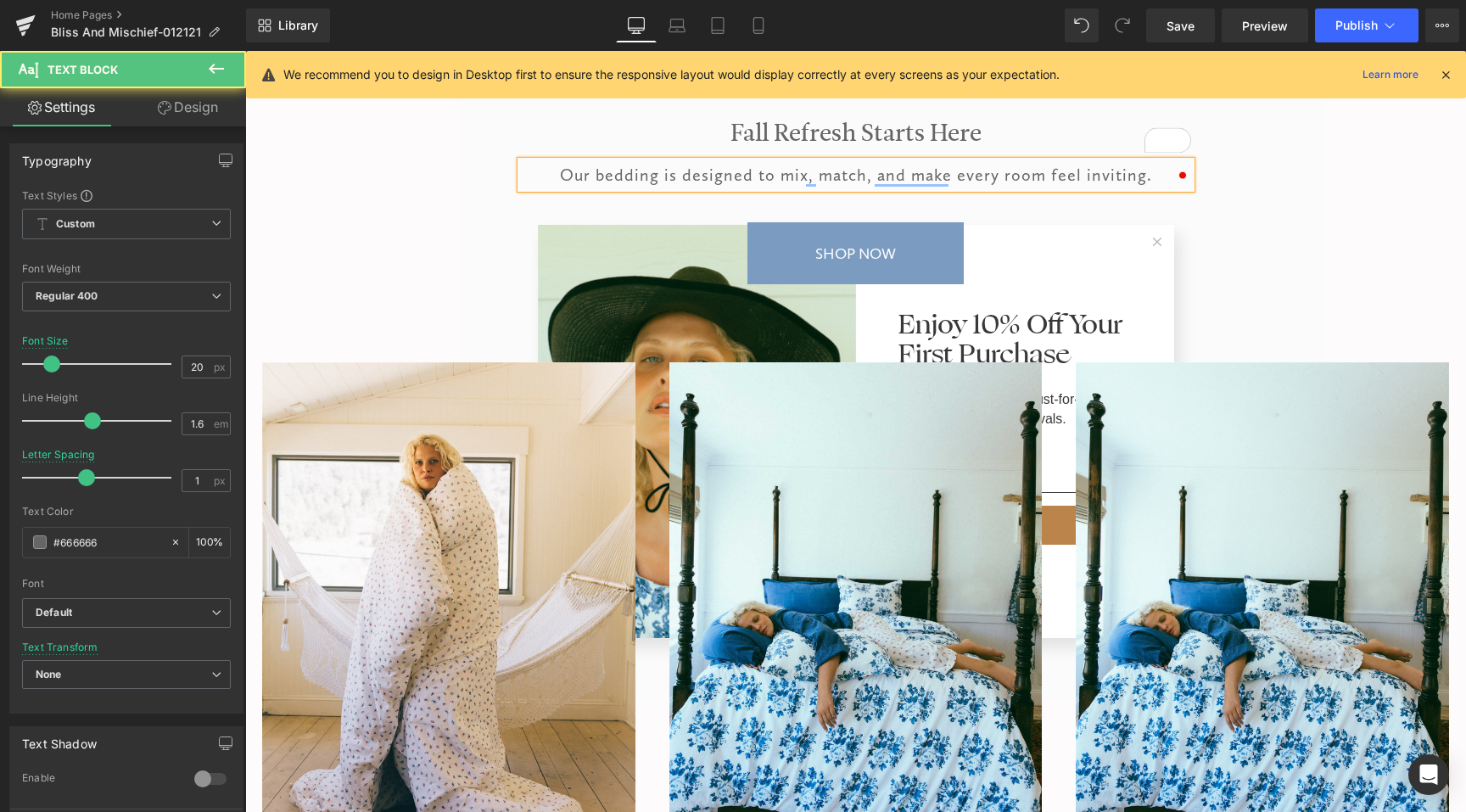
click at [1149, 171] on div "Our bedding is designed to mix, match, and make every room feel inviting." at bounding box center [856, 175] width 670 height 28
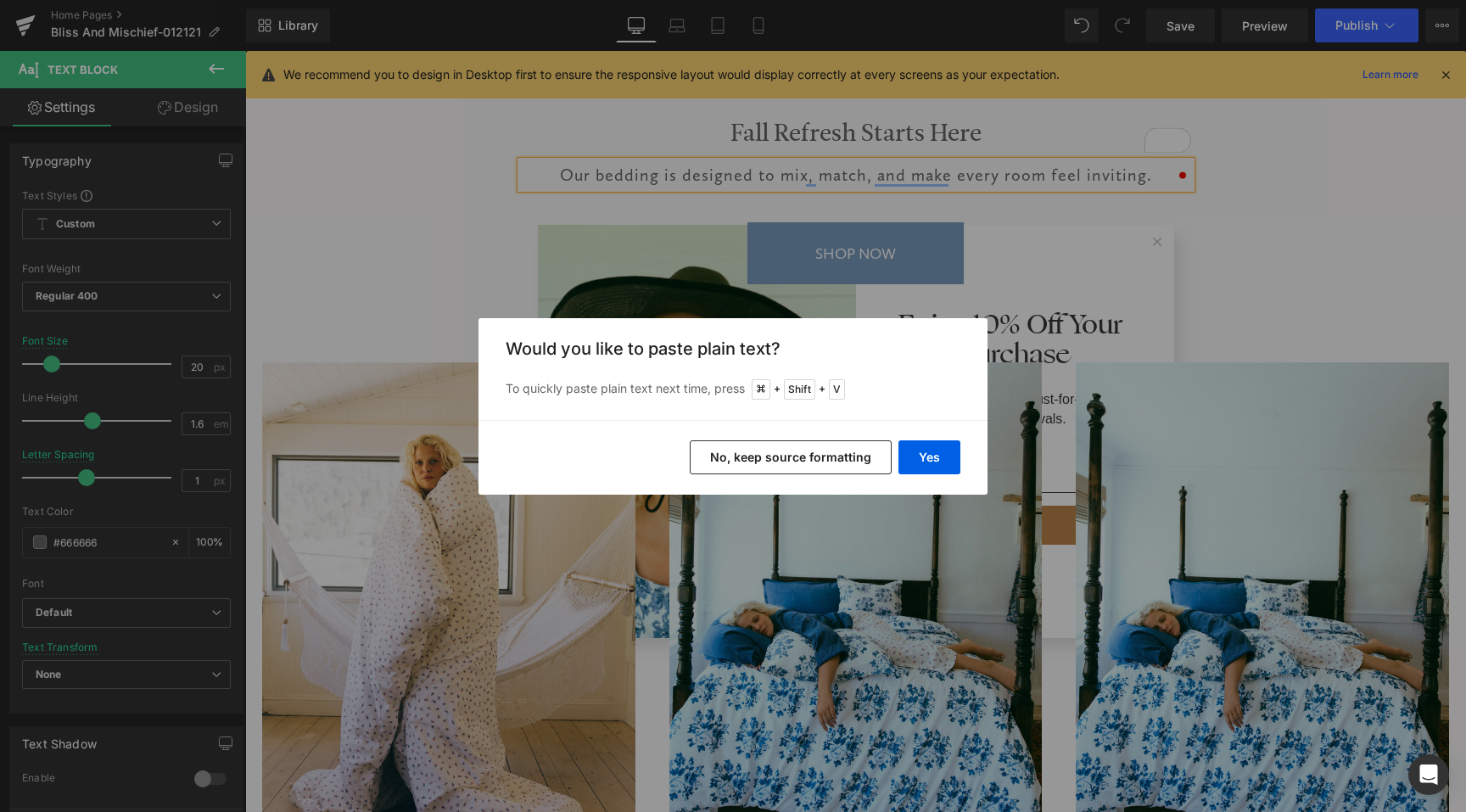
click at [855, 467] on button "No, keep source formatting" at bounding box center [791, 457] width 202 height 34
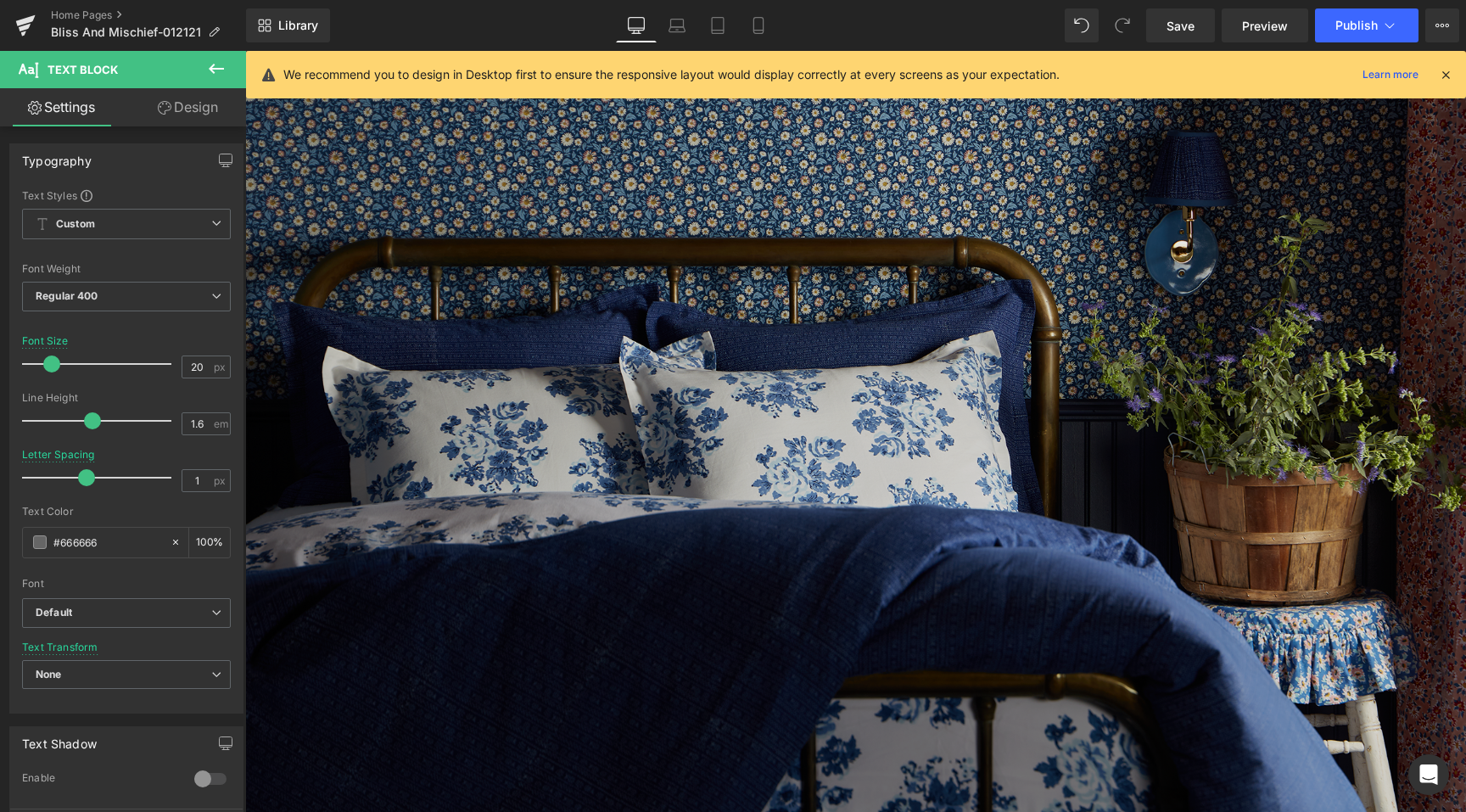
scroll to position [116, 0]
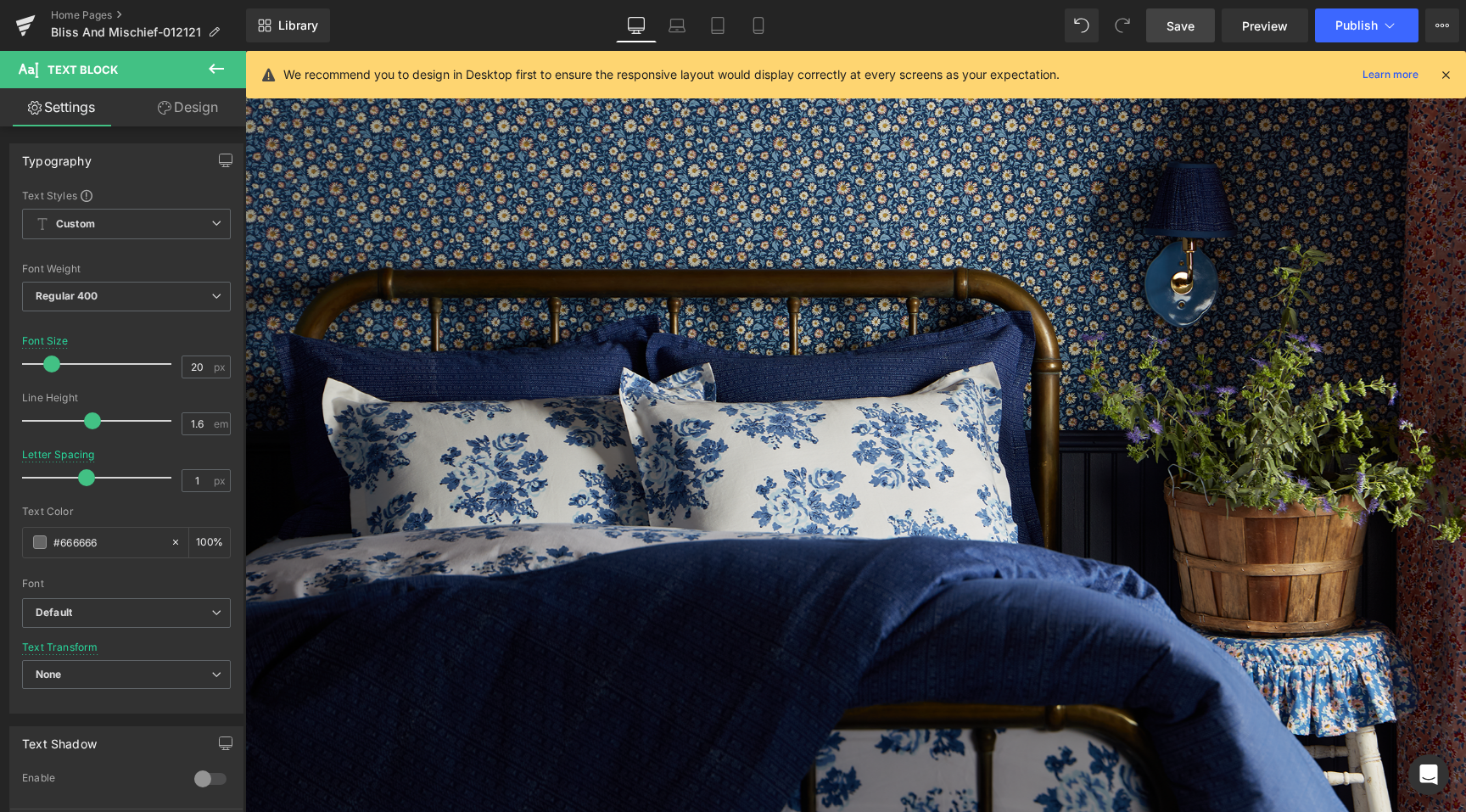
click at [1154, 29] on link "Save" at bounding box center [1181, 25] width 69 height 34
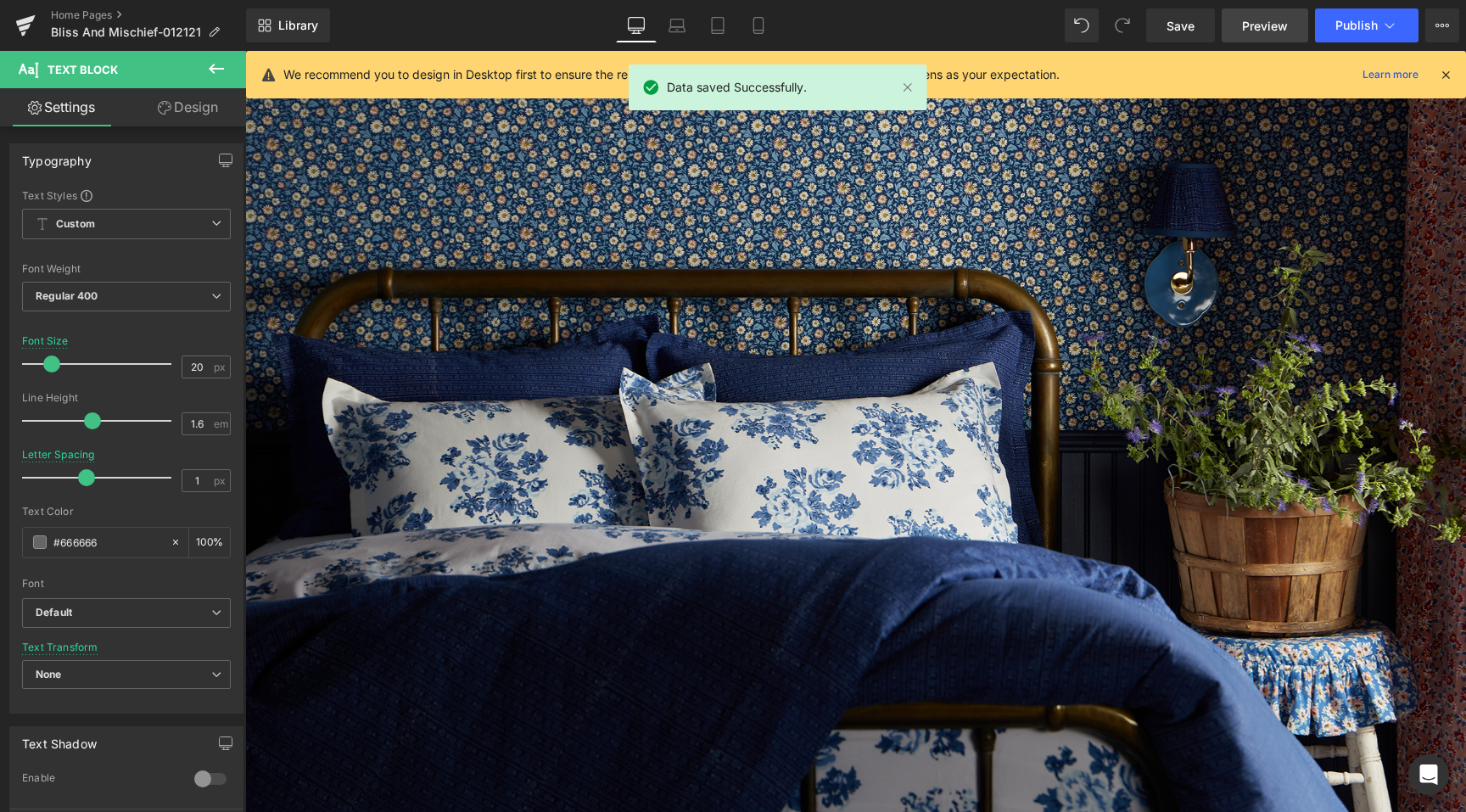
click at [1260, 29] on span "Preview" at bounding box center [1266, 25] width 46 height 17
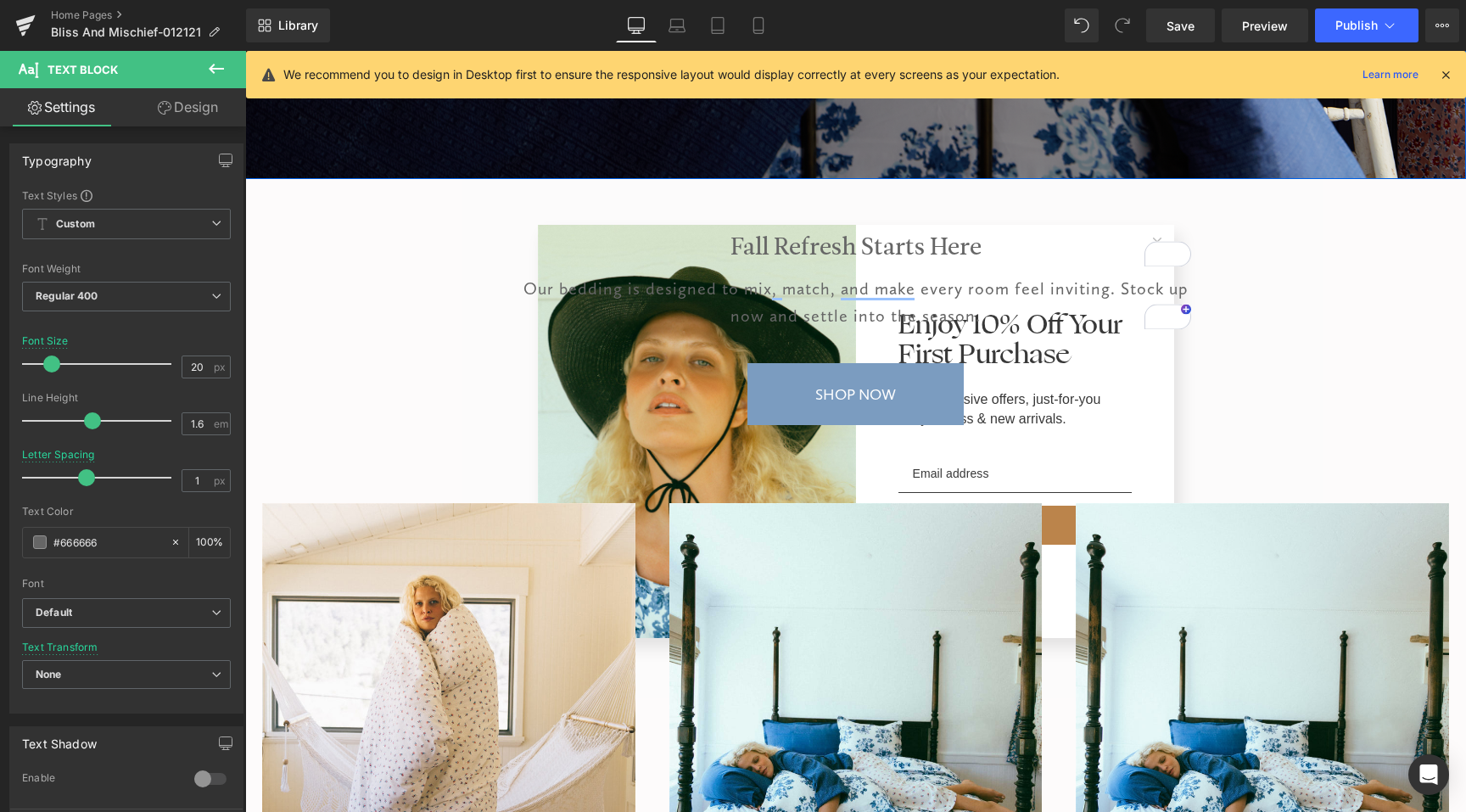
scroll to position [972, 0]
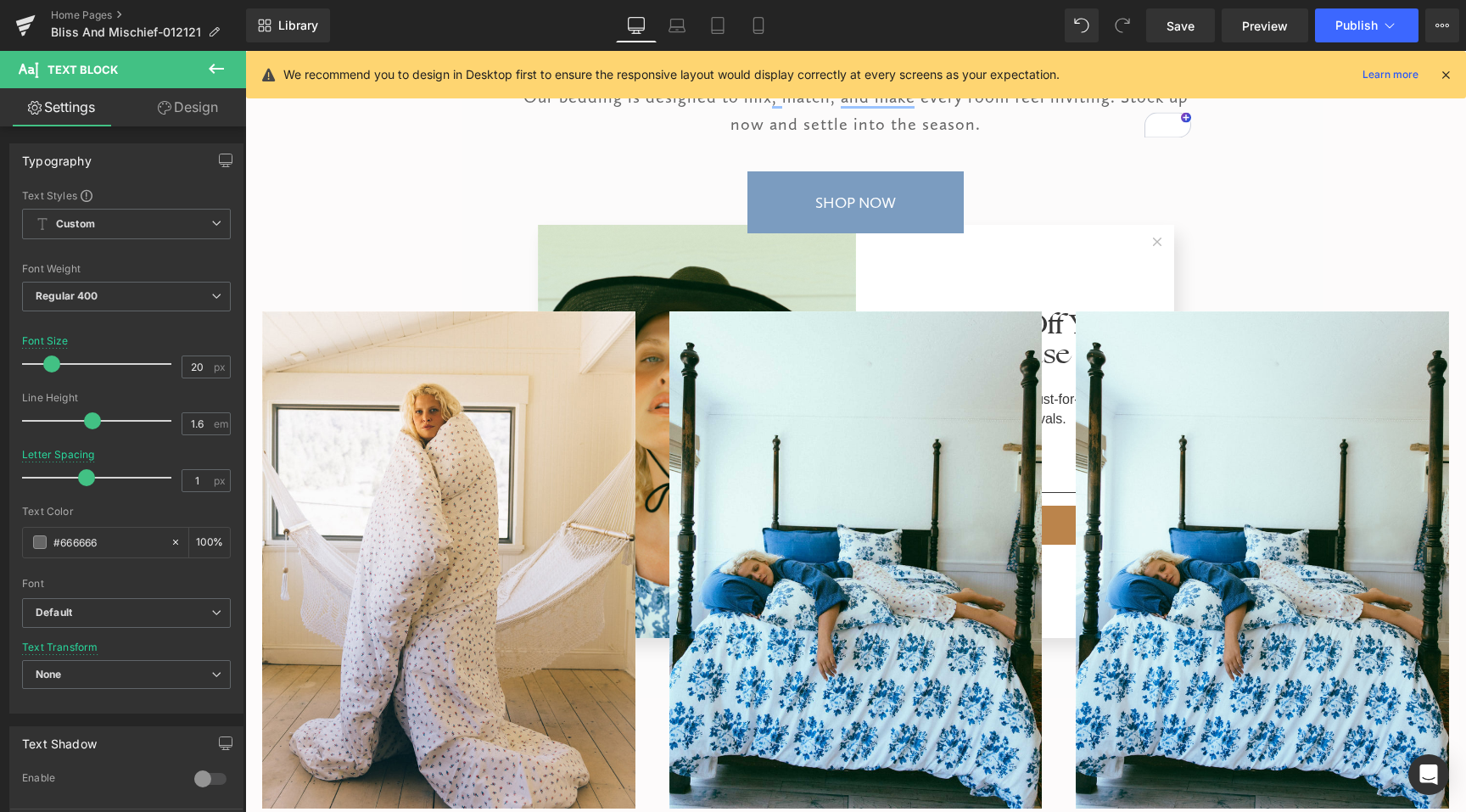
click at [1014, 181] on div "SHOP NOW" at bounding box center [855, 201] width 534 height 62
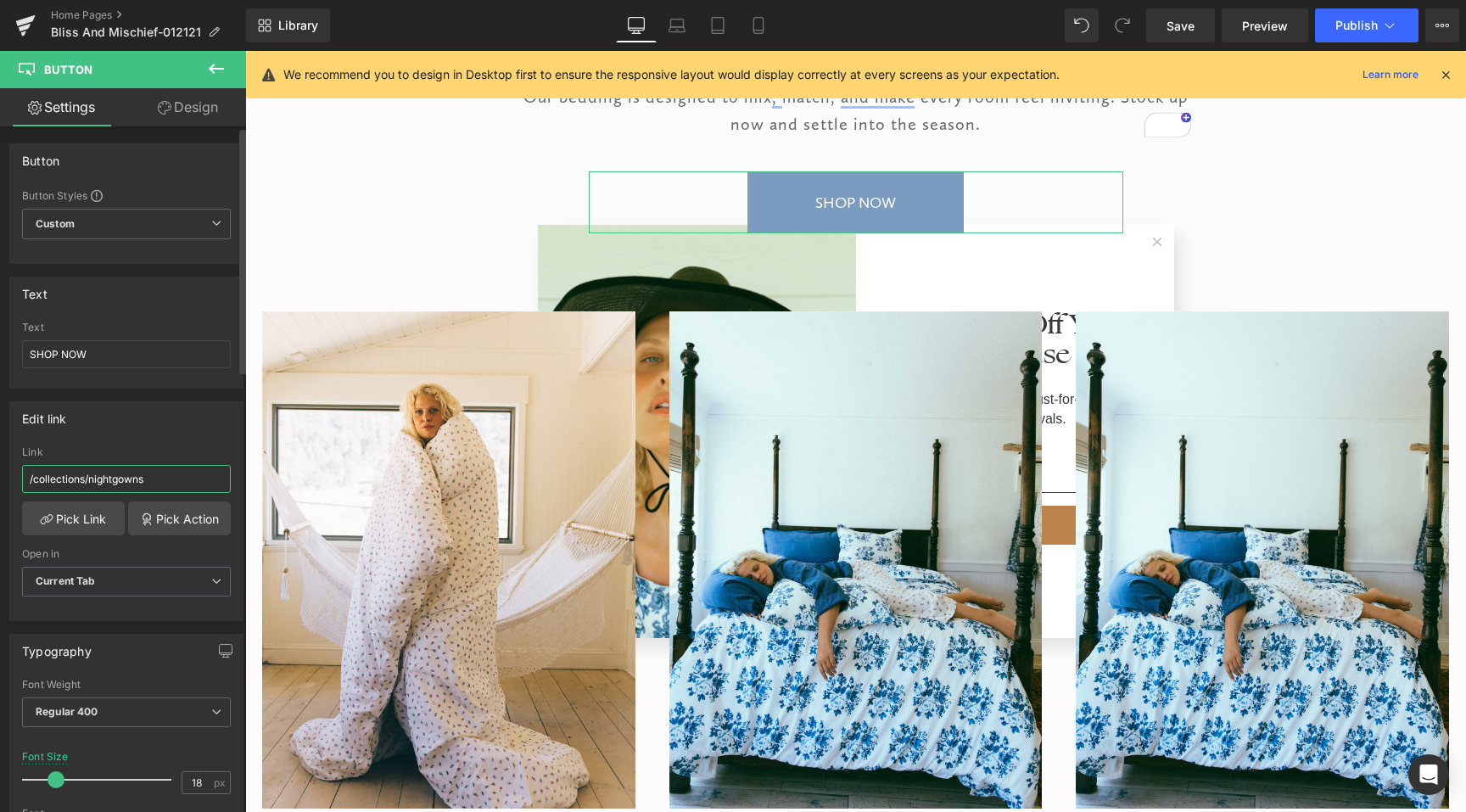
click at [120, 488] on input "/collections/nightgowns" at bounding box center [126, 479] width 209 height 28
click at [120, 486] on input "/collections/nightgowns" at bounding box center [126, 479] width 209 height 28
type input "/collections/bedding"
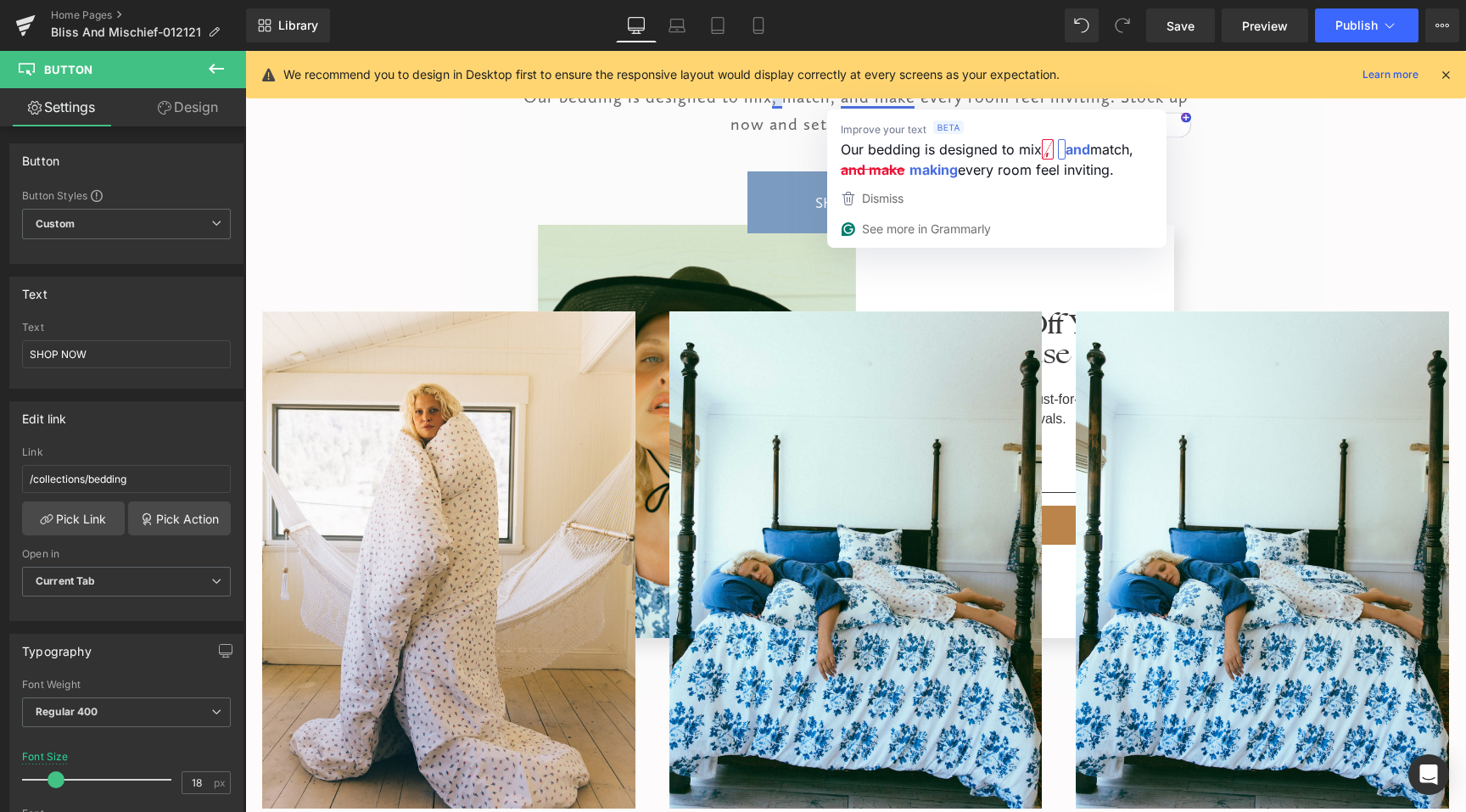
click at [754, 28] on icon at bounding box center [758, 26] width 9 height 17
type input "14"
type input "100"
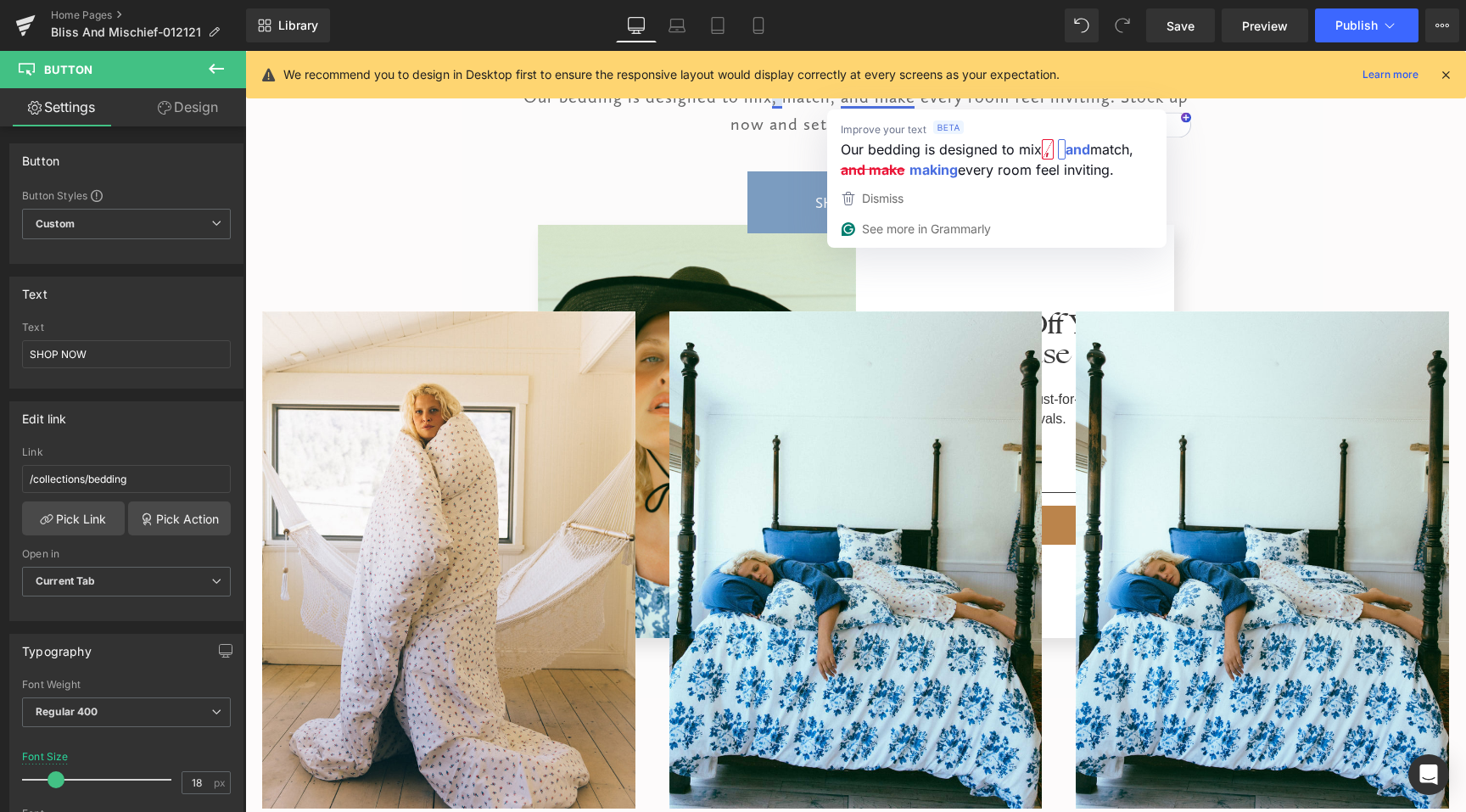
type input "82"
type input "170"
type input "56"
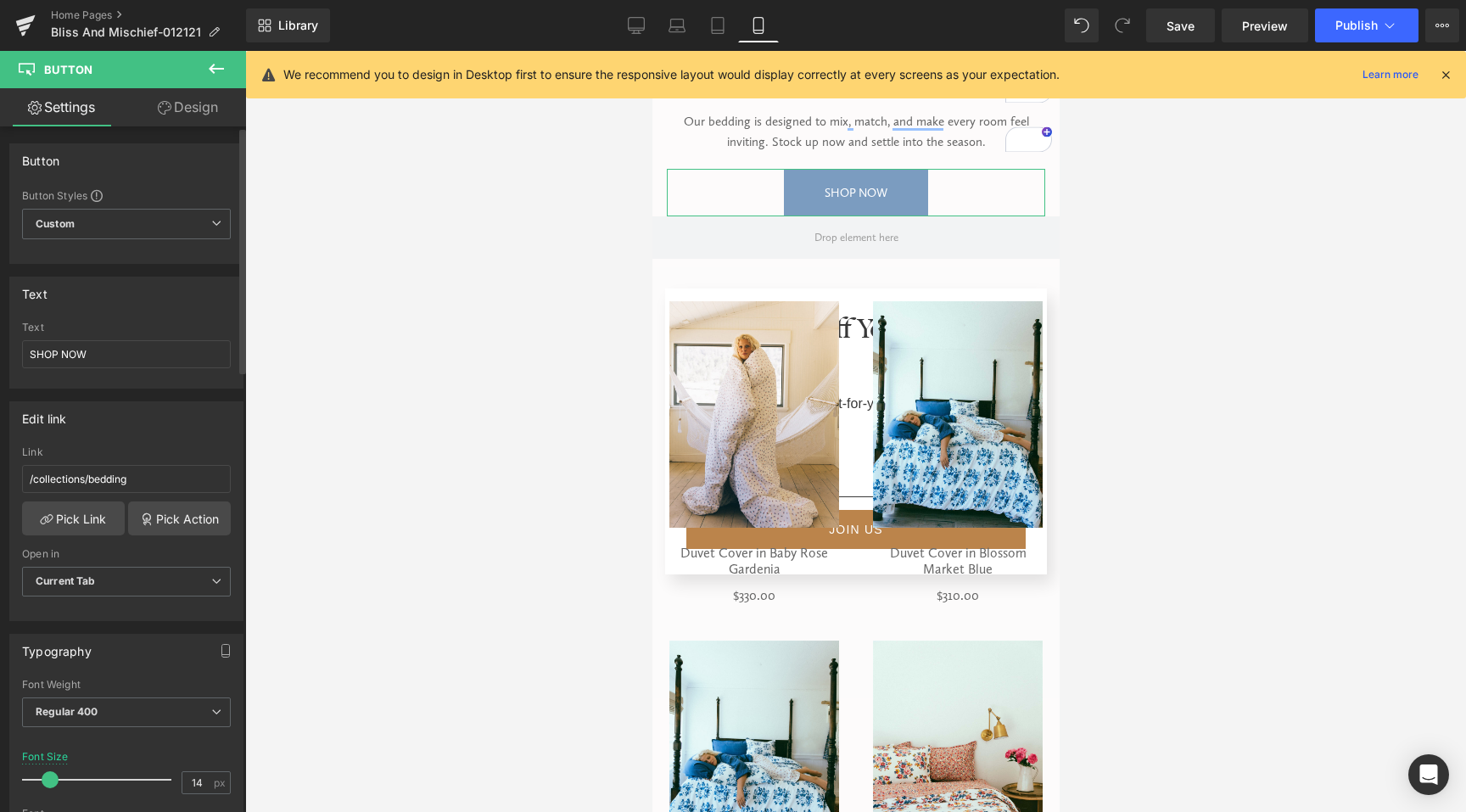
scroll to position [321, 0]
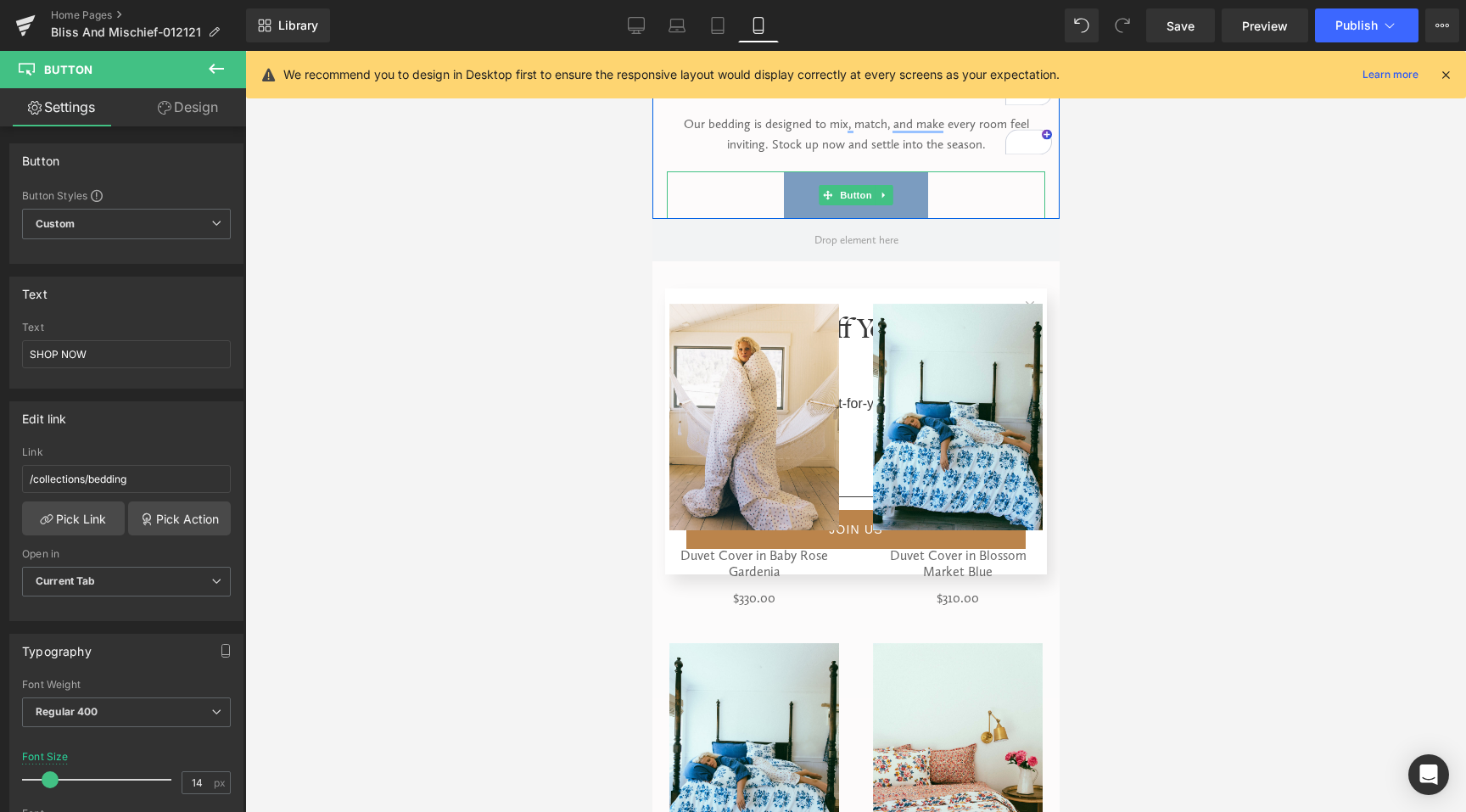
click at [758, 184] on div "SHOP NOW" at bounding box center [855, 195] width 379 height 48
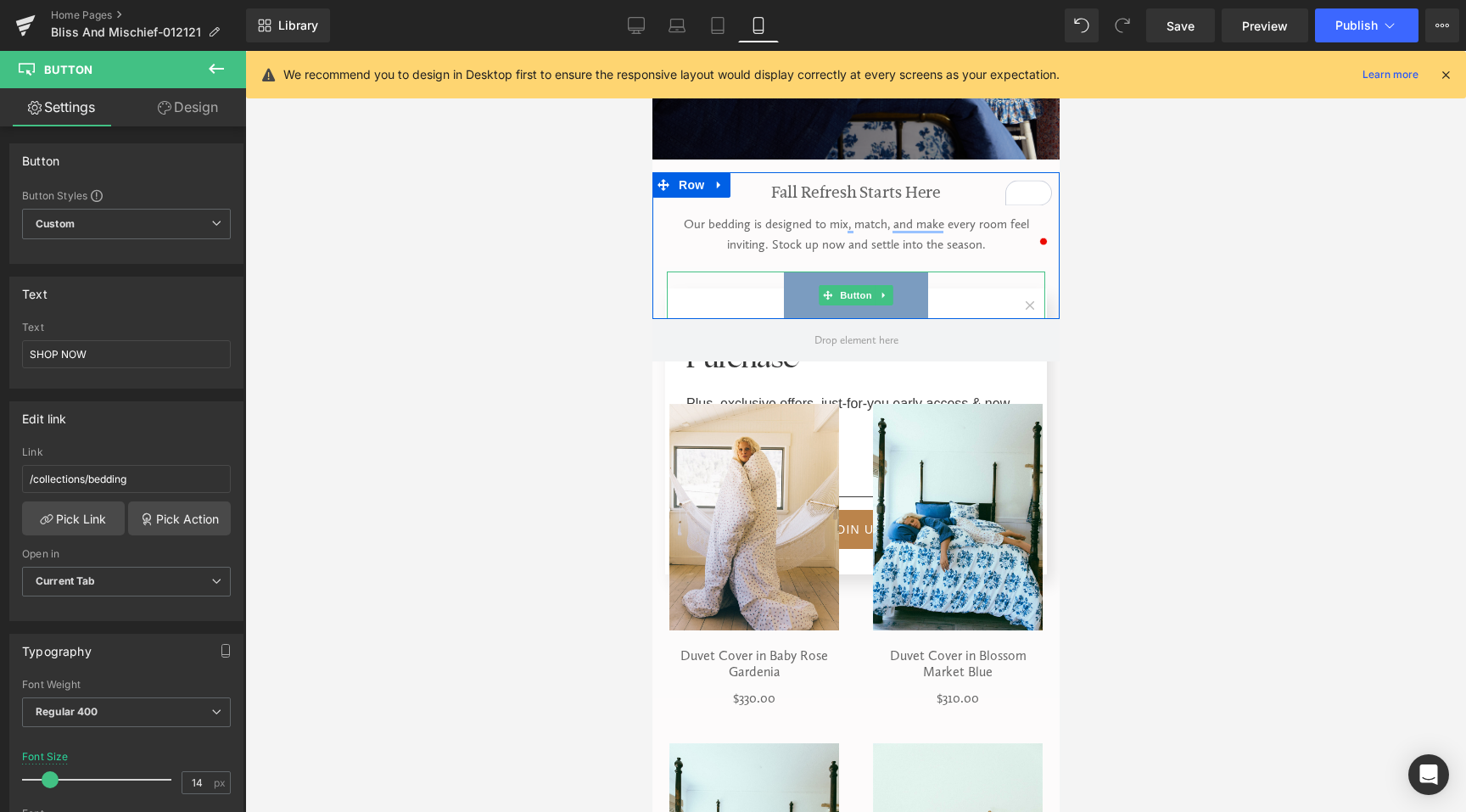
scroll to position [74, 0]
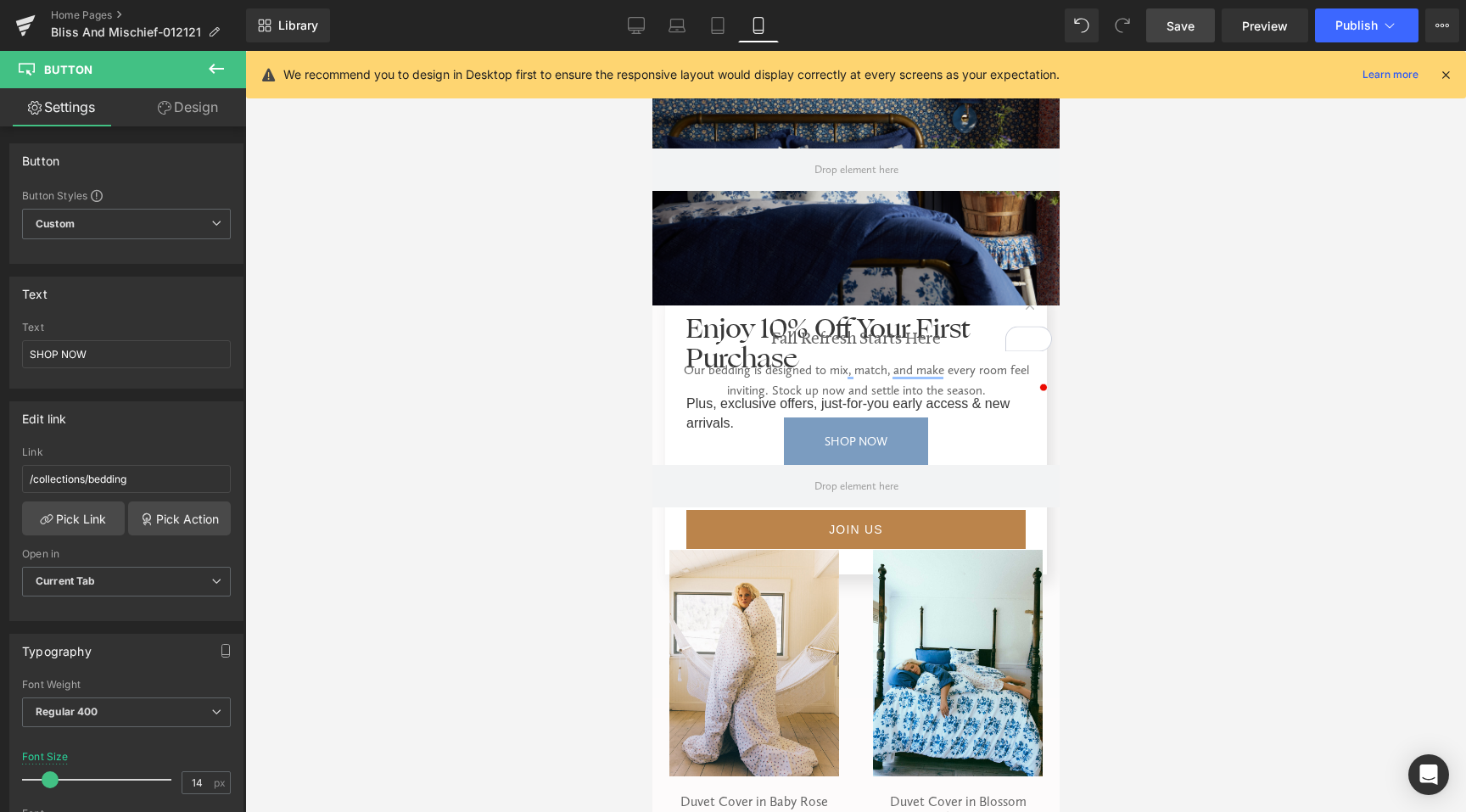
click at [1181, 20] on span "Save" at bounding box center [1181, 25] width 28 height 17
click at [1192, 29] on span "Save" at bounding box center [1181, 25] width 28 height 17
